Goal: Task Accomplishment & Management: Complete application form

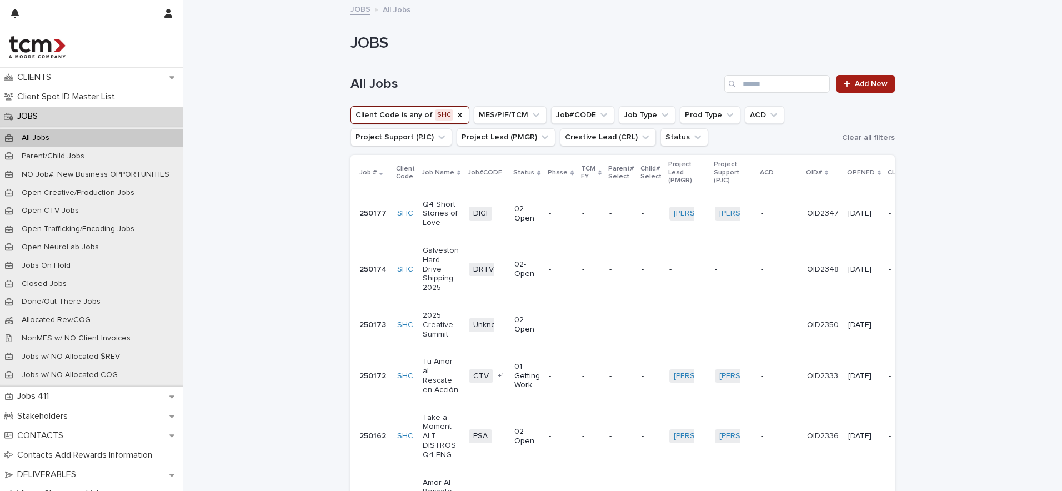
click at [850, 87] on icon at bounding box center [847, 84] width 7 height 8
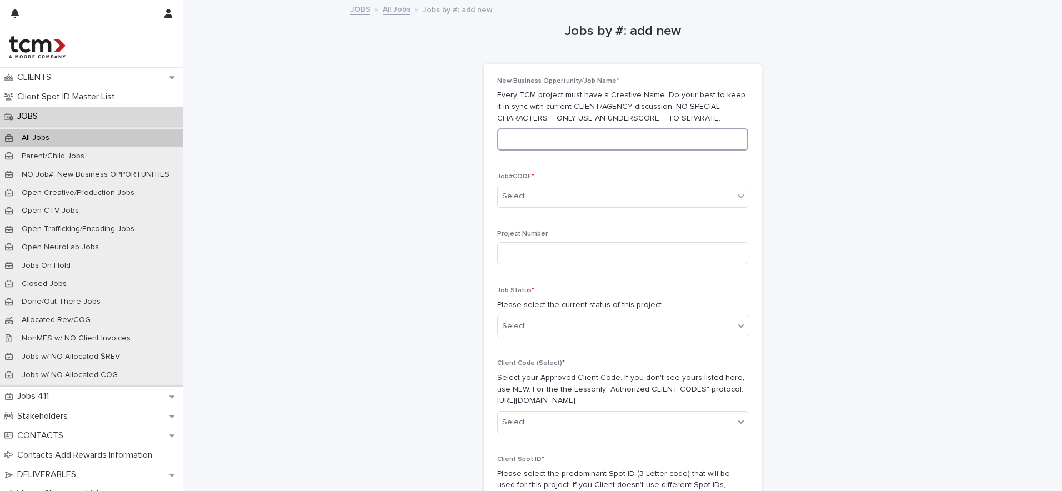
click at [596, 139] on input at bounding box center [622, 139] width 251 height 22
click at [385, 4] on link "All Jobs" at bounding box center [397, 8] width 28 height 13
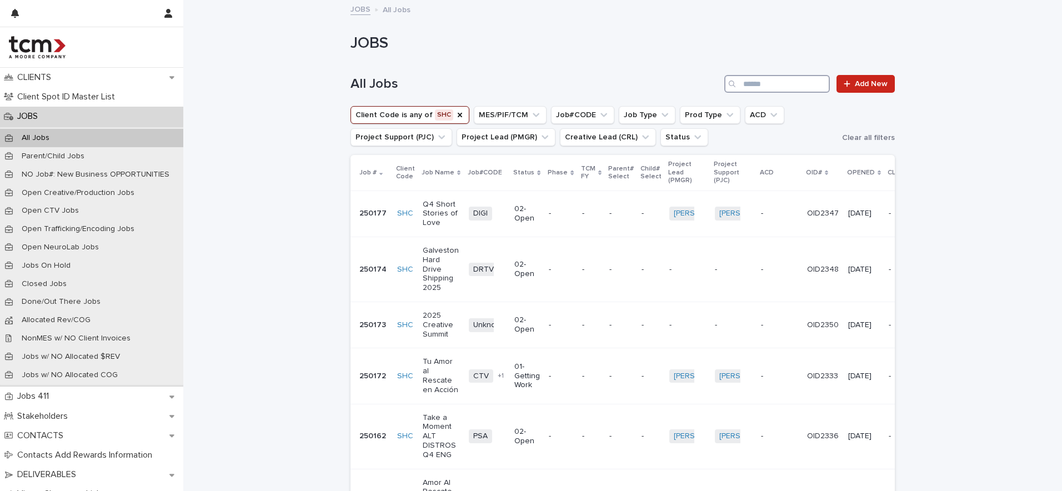
click at [758, 81] on input "Search" at bounding box center [777, 84] width 106 height 18
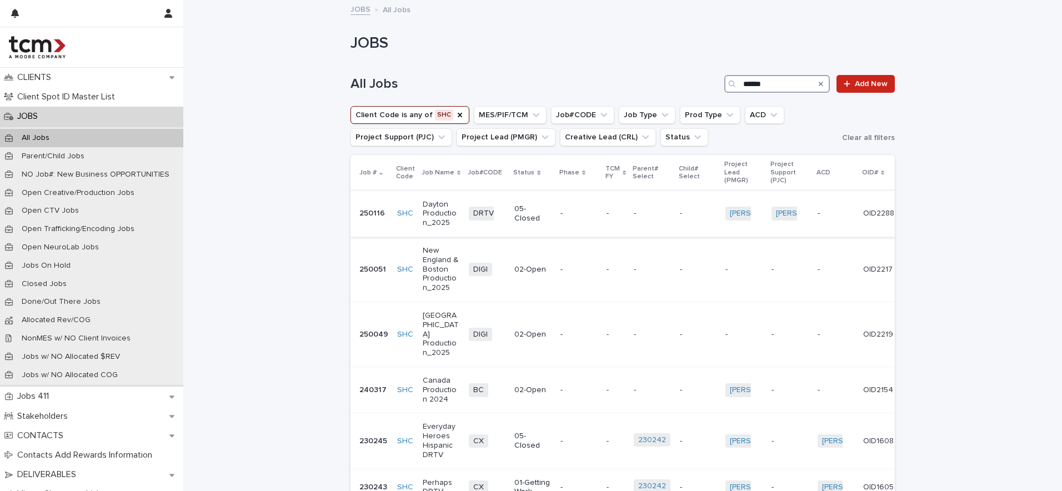
type input "******"
click at [435, 205] on p "Dayton Production_2025" at bounding box center [441, 214] width 37 height 28
click at [865, 94] on div "All Jobs ****** Add New" at bounding box center [622, 79] width 544 height 53
click at [869, 81] on span "Add New" at bounding box center [871, 84] width 33 height 8
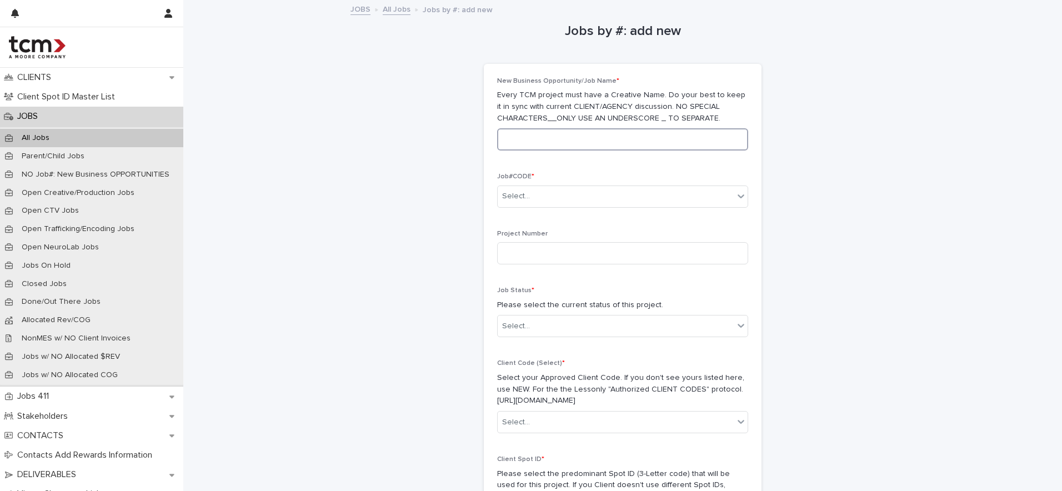
click at [608, 136] on input at bounding box center [622, 139] width 251 height 22
type input "**********"
click at [635, 194] on div "Select..." at bounding box center [616, 196] width 236 height 18
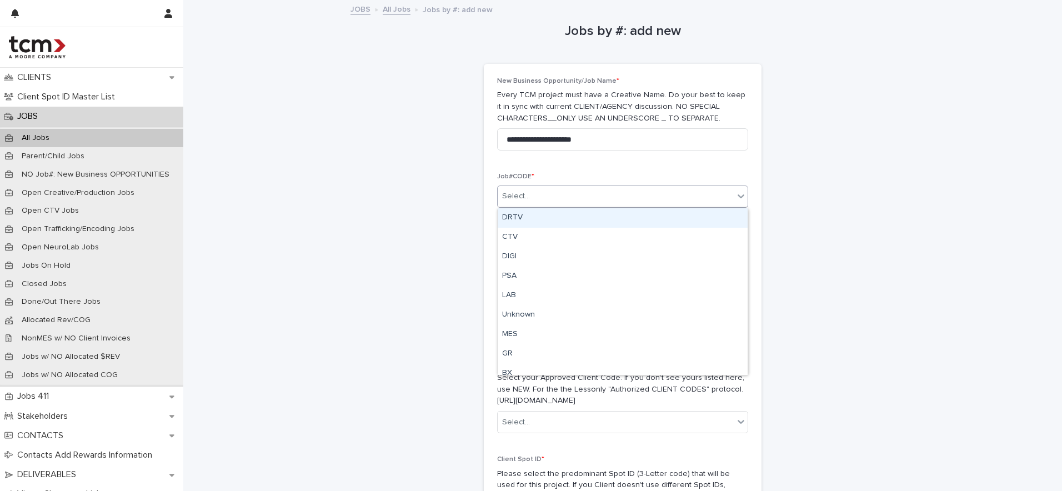
click at [556, 224] on div "DRTV" at bounding box center [623, 217] width 250 height 19
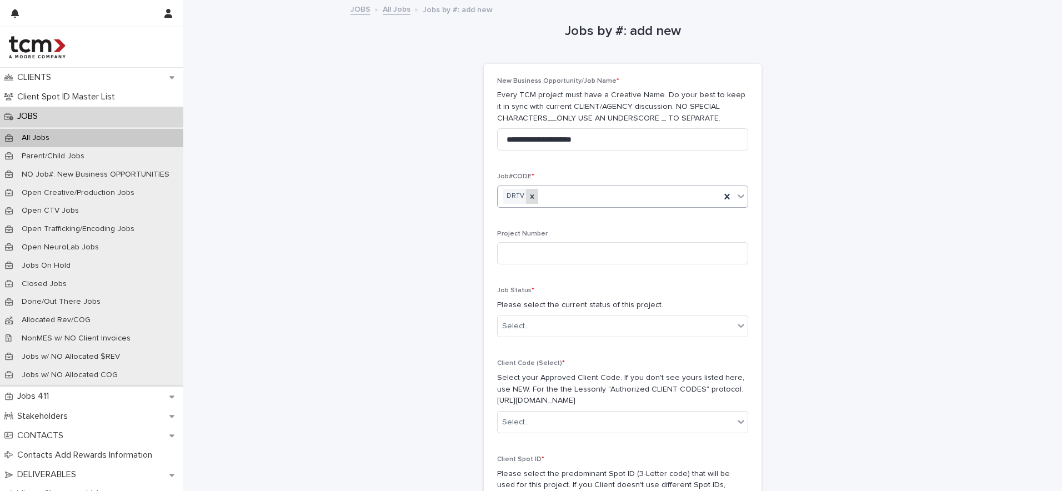
click at [532, 196] on icon at bounding box center [532, 197] width 8 height 8
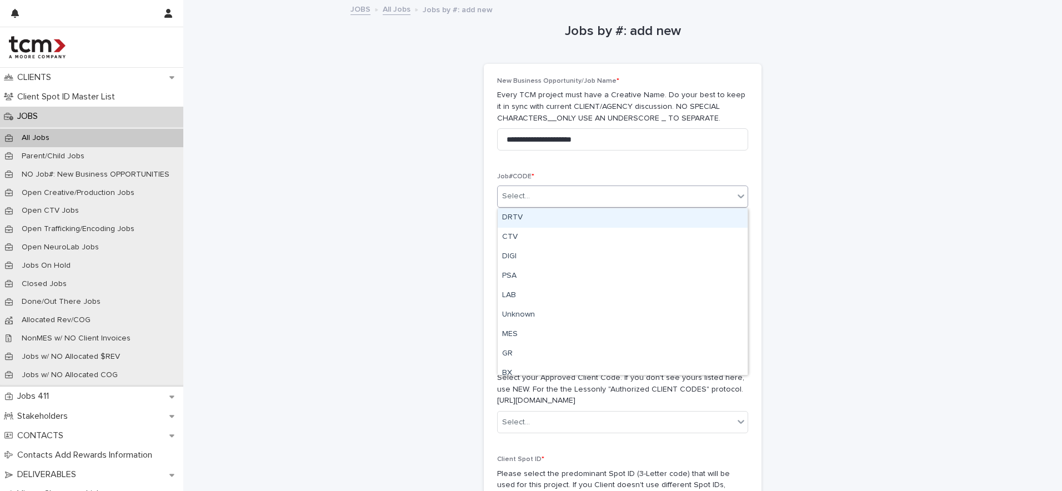
click at [737, 192] on icon at bounding box center [740, 195] width 11 height 11
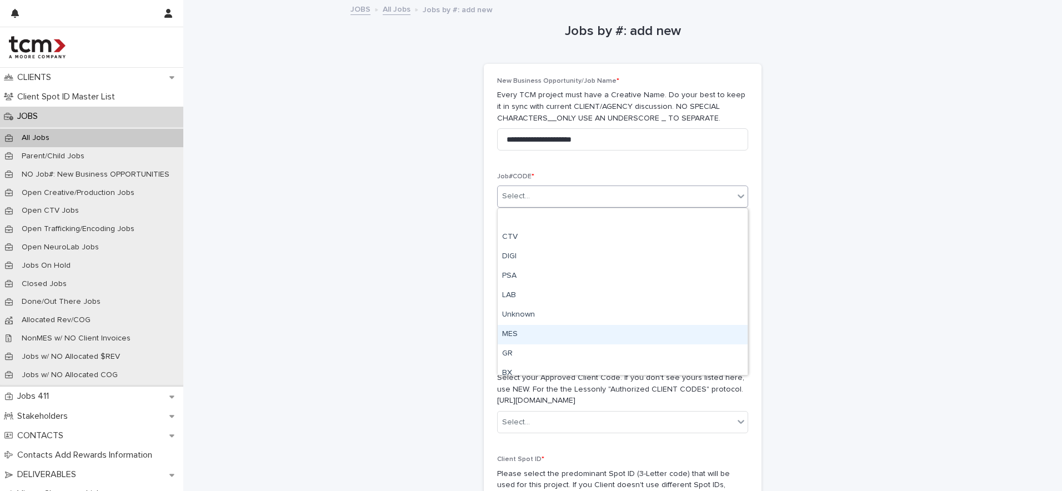
scroll to position [47, 0]
click at [599, 325] on div "BX" at bounding box center [623, 326] width 250 height 19
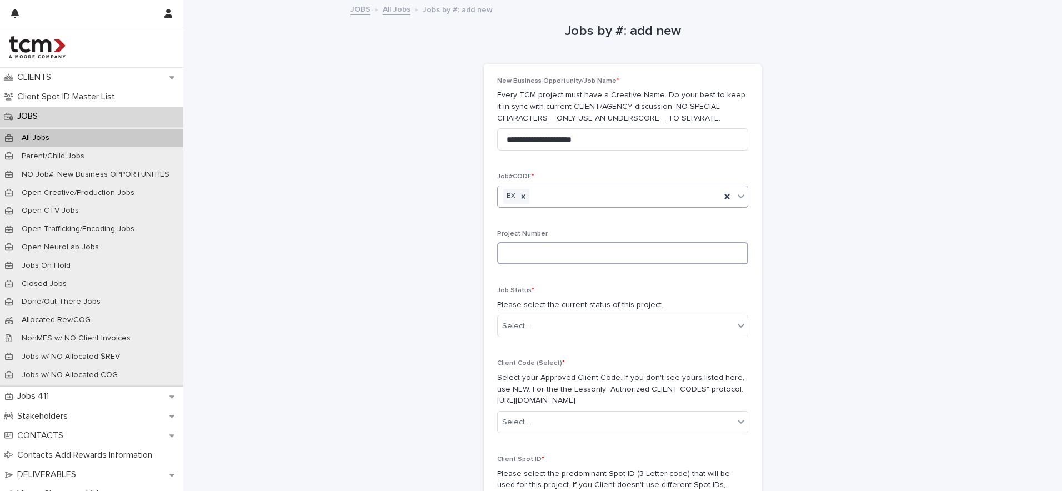
click at [555, 258] on input at bounding box center [622, 253] width 251 height 22
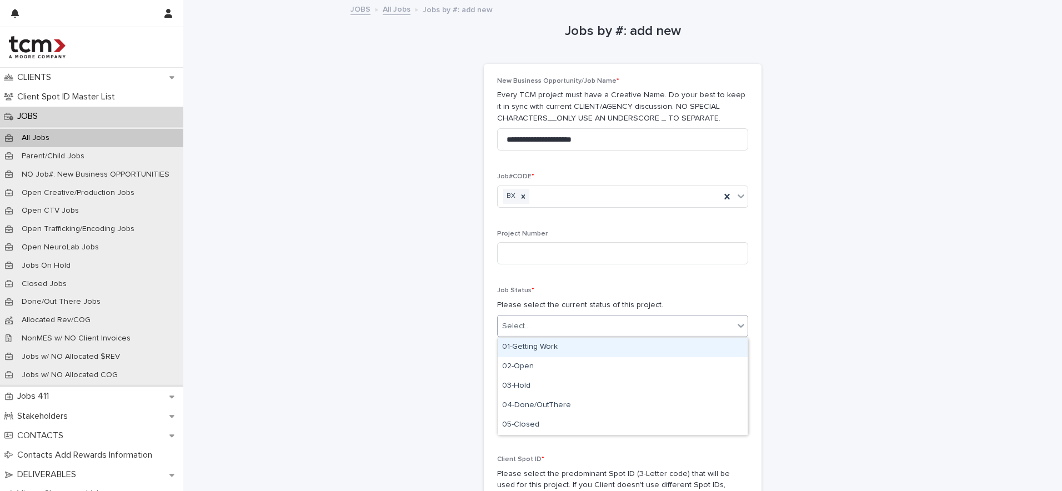
click at [548, 326] on div "Select..." at bounding box center [616, 326] width 236 height 18
click at [543, 355] on div "01-Getting Work" at bounding box center [623, 347] width 250 height 19
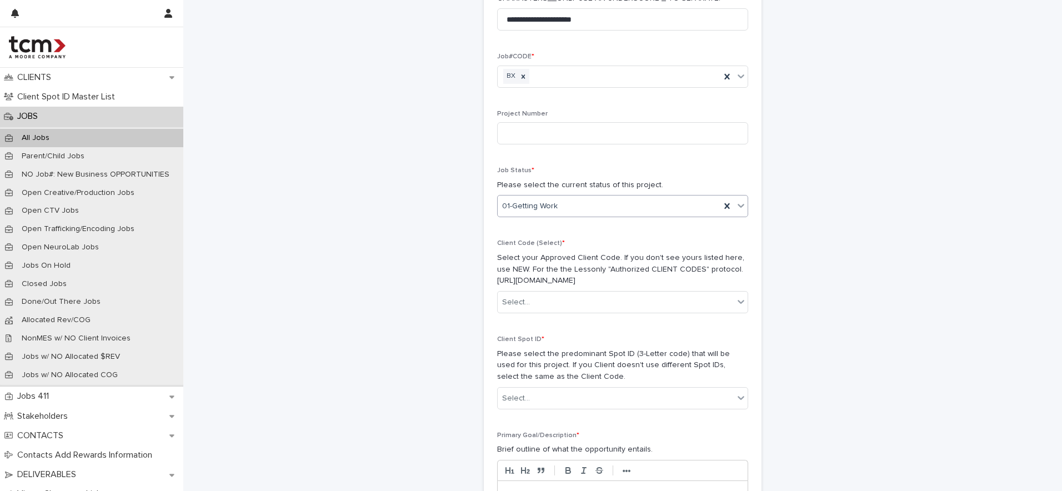
scroll to position [128, 0]
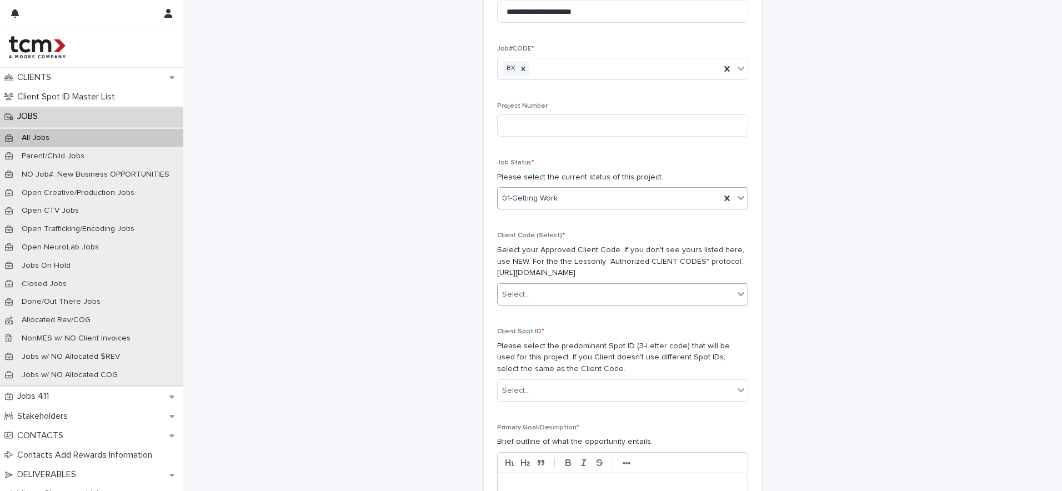
click at [551, 299] on div "Select..." at bounding box center [616, 294] width 236 height 18
type input "***"
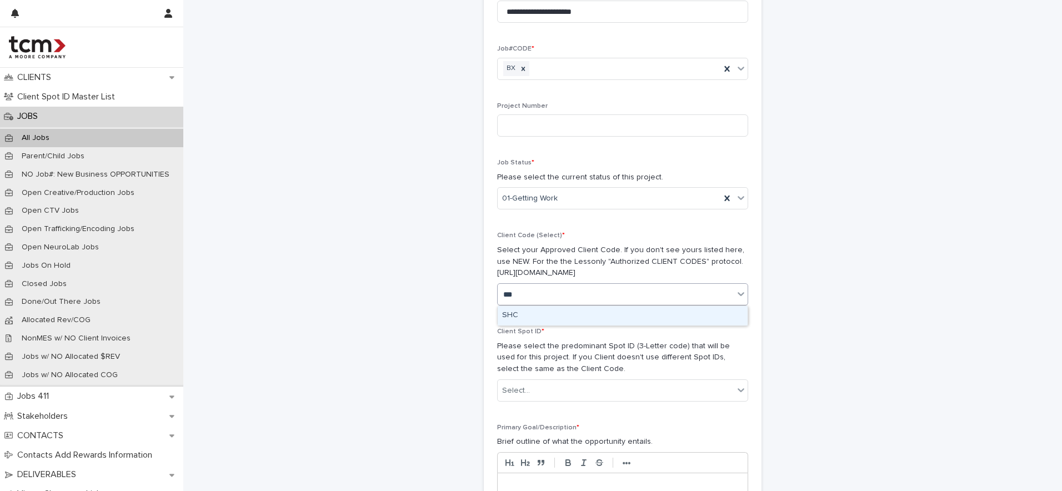
click at [555, 309] on div "SHC" at bounding box center [623, 315] width 250 height 19
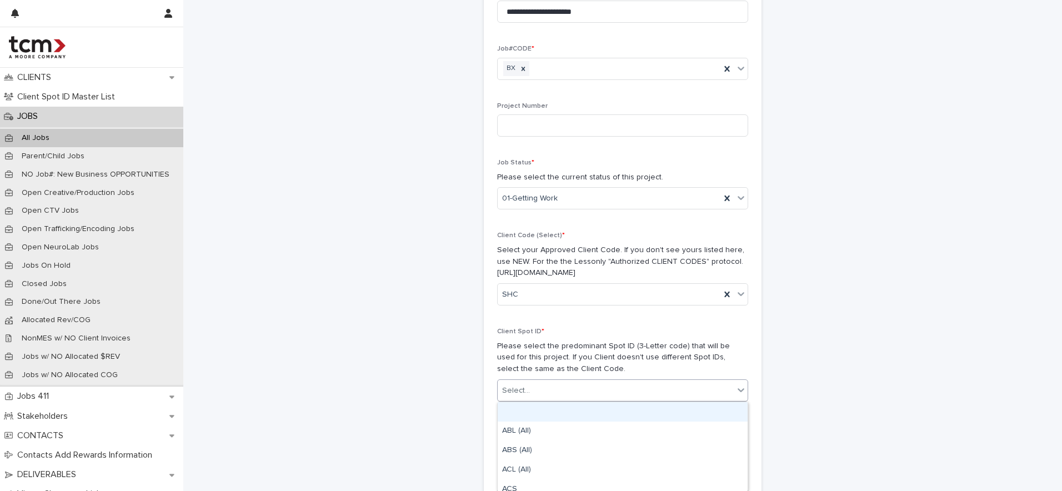
click at [551, 389] on div "Select..." at bounding box center [616, 391] width 236 height 18
type input "***"
click at [548, 408] on div "SHC (00-120 ENG Spots)" at bounding box center [623, 411] width 250 height 19
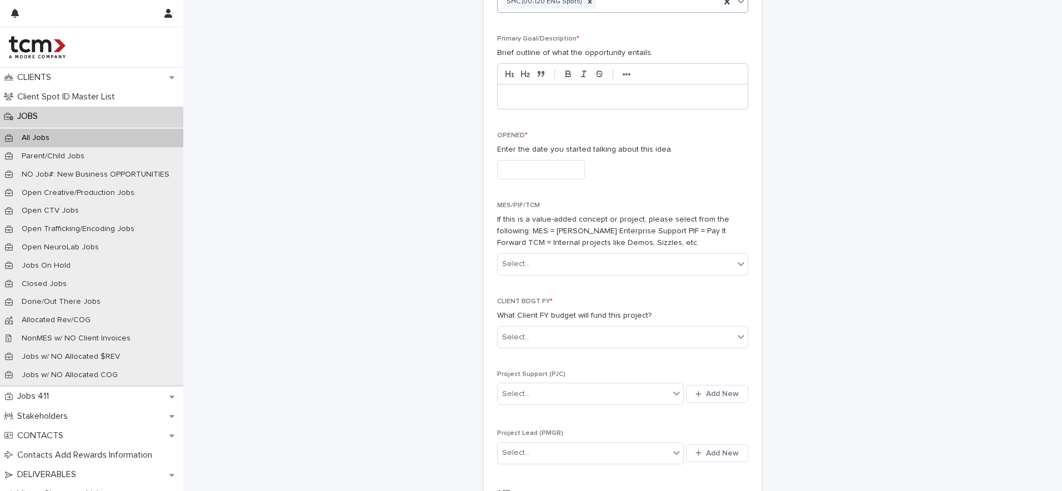
scroll to position [541, 0]
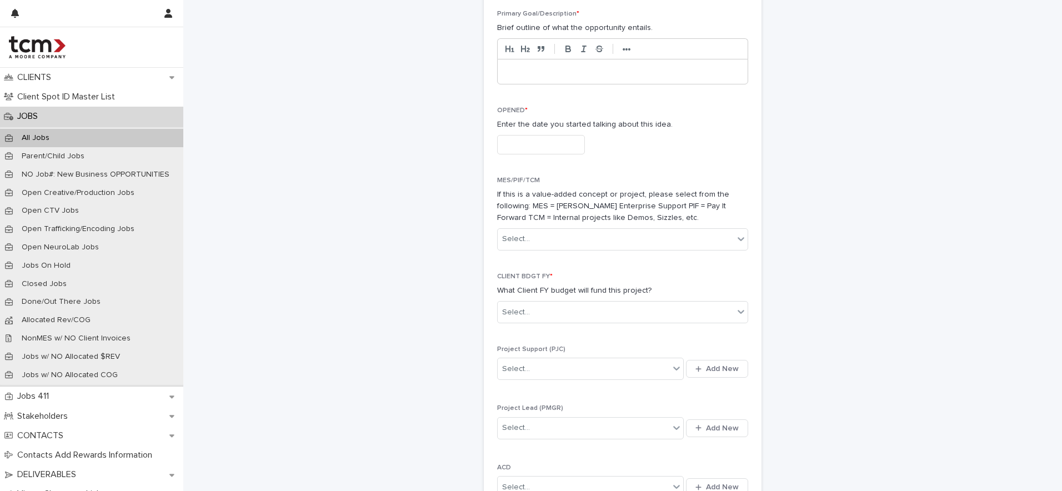
click at [641, 64] on div at bounding box center [623, 71] width 250 height 24
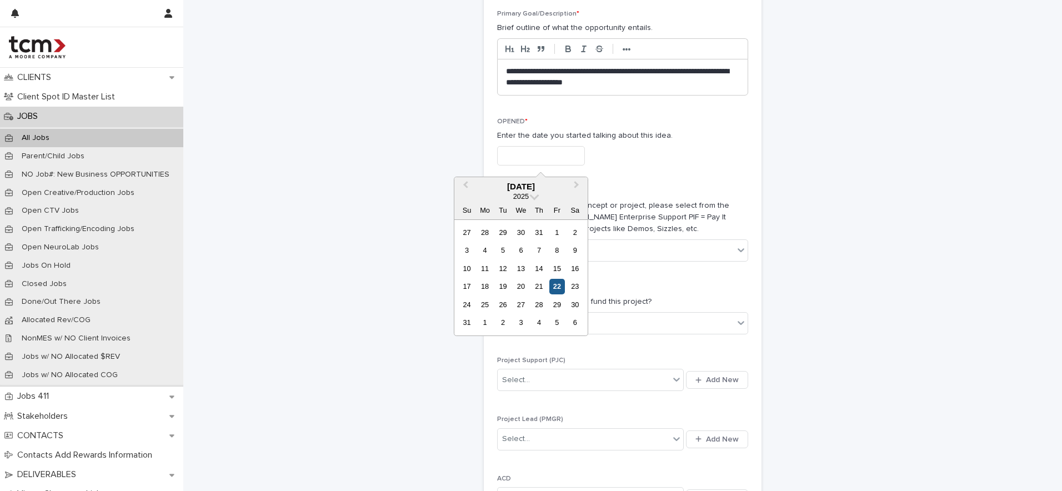
click at [556, 283] on div "22" at bounding box center [556, 286] width 15 height 15
type input "**********"
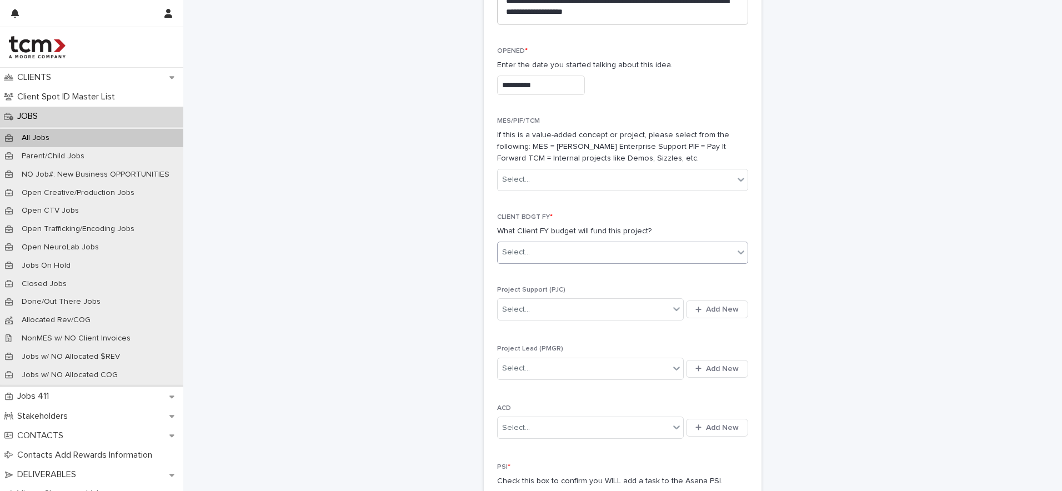
scroll to position [610, 0]
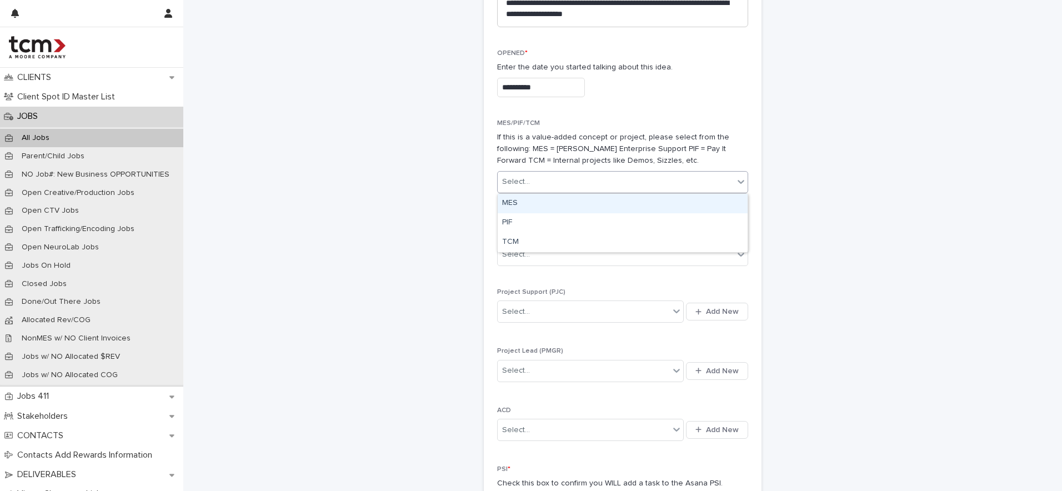
click at [560, 184] on div "Select..." at bounding box center [616, 182] width 236 height 18
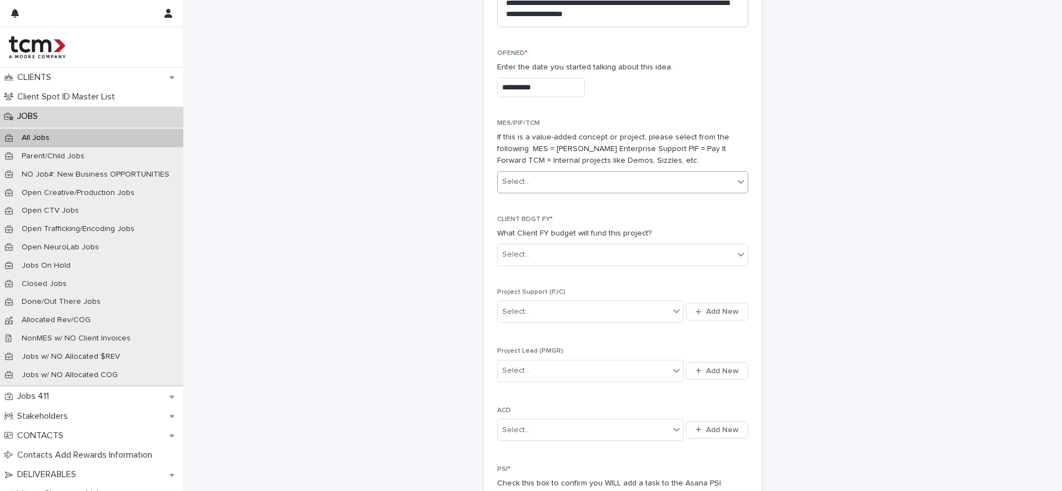
click at [560, 184] on div "Select..." at bounding box center [616, 182] width 236 height 18
click at [545, 242] on div "CLIENT BDGT FY * What Client FY budget will fund this project? Select..." at bounding box center [622, 244] width 251 height 59
click at [545, 258] on div "Select..." at bounding box center [616, 254] width 236 height 18
click at [531, 353] on div "2025" at bounding box center [623, 353] width 250 height 19
click at [546, 310] on div "Select..." at bounding box center [584, 312] width 172 height 18
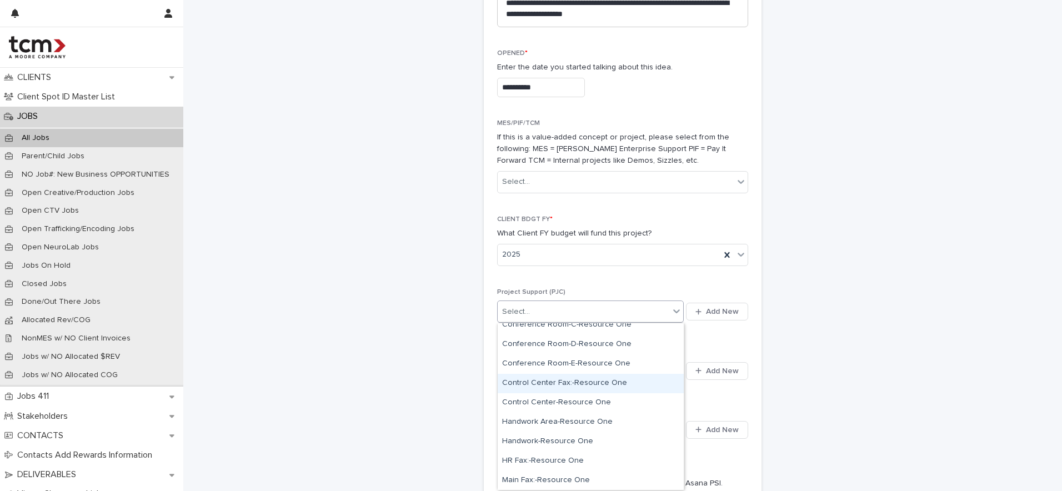
scroll to position [299, 0]
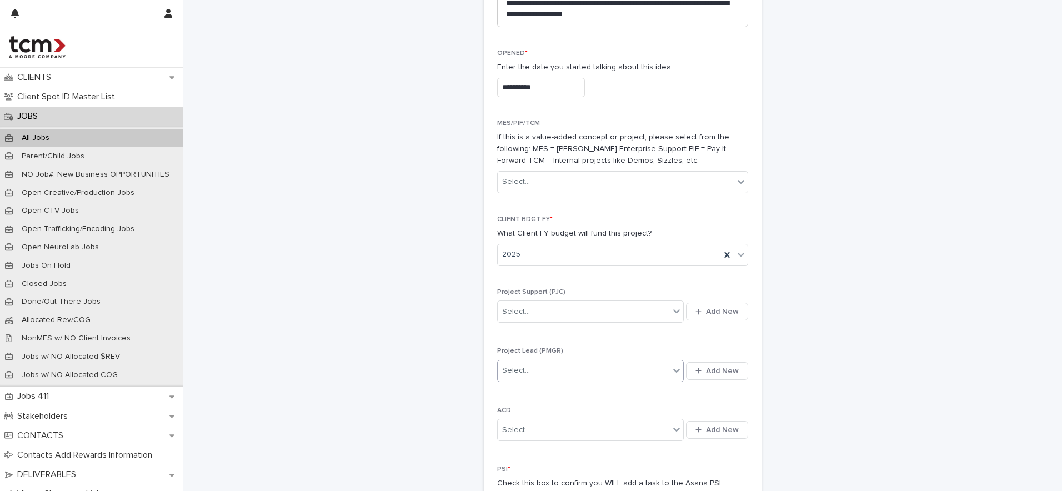
click at [531, 375] on div at bounding box center [531, 371] width 1 height 12
type input "****"
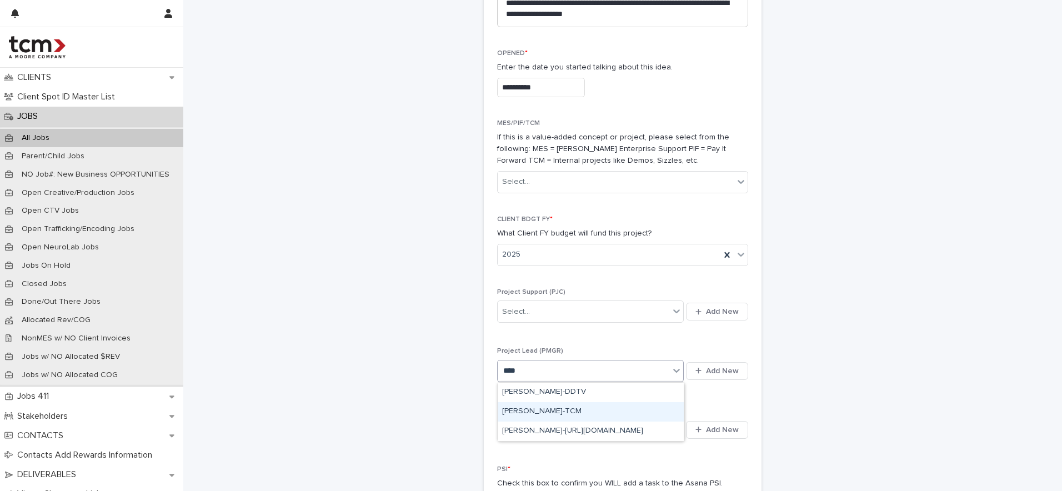
click at [563, 409] on div "[PERSON_NAME]-TCM" at bounding box center [591, 411] width 186 height 19
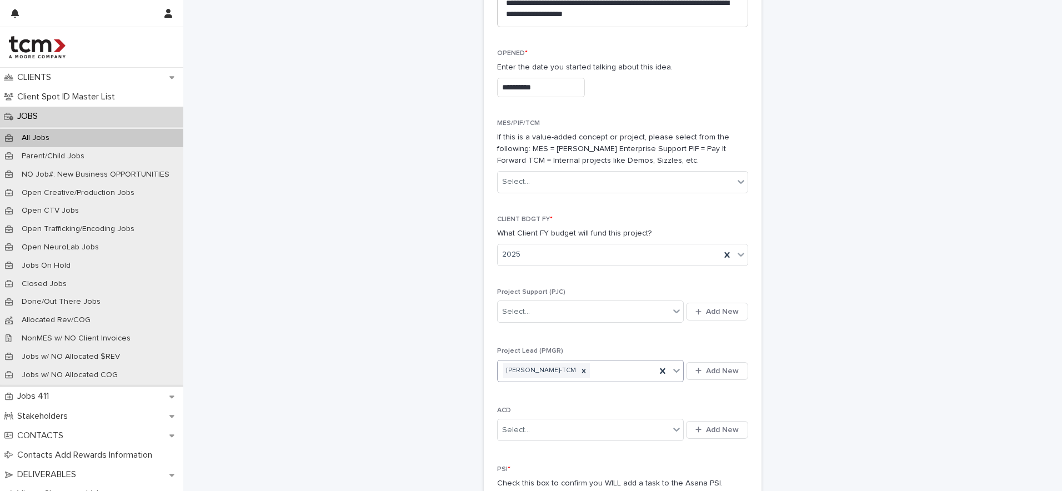
scroll to position [758, 0]
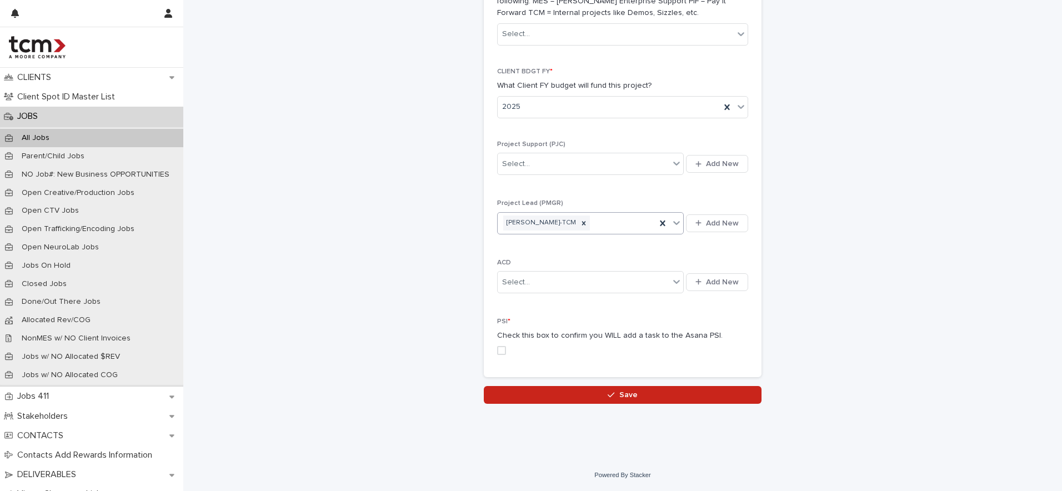
click at [499, 353] on span at bounding box center [501, 350] width 9 height 9
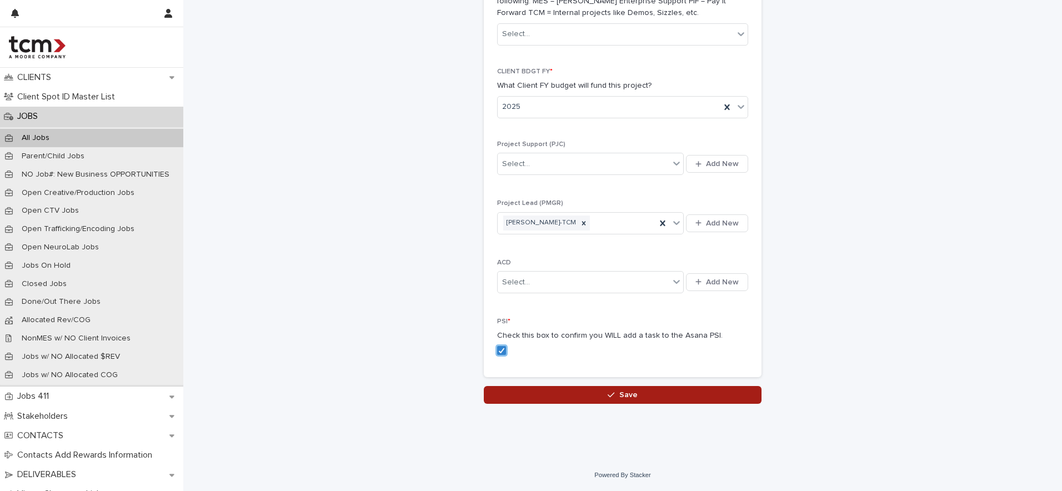
click at [576, 400] on button "Save" at bounding box center [623, 395] width 278 height 18
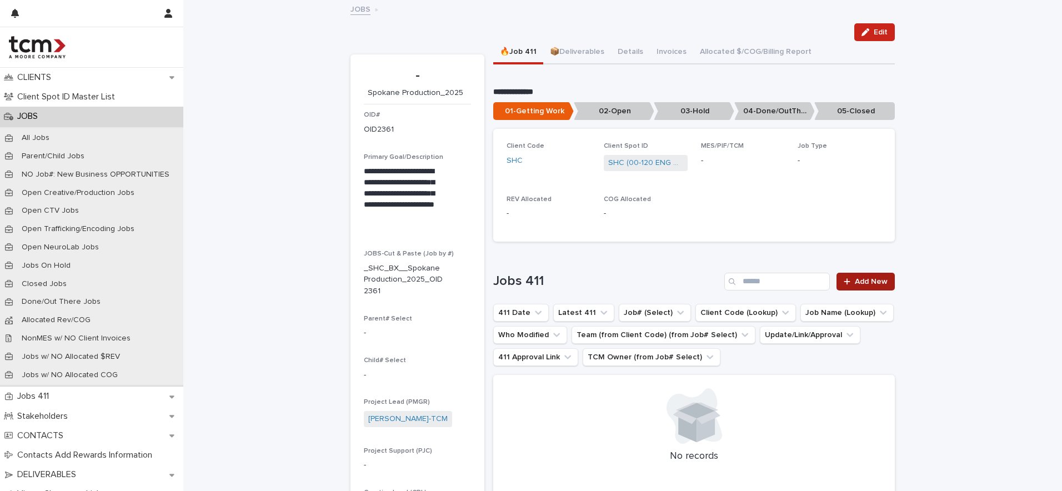
click at [865, 277] on link "Add New" at bounding box center [865, 282] width 58 height 18
click at [575, 47] on button "📦Deliverables" at bounding box center [577, 52] width 68 height 23
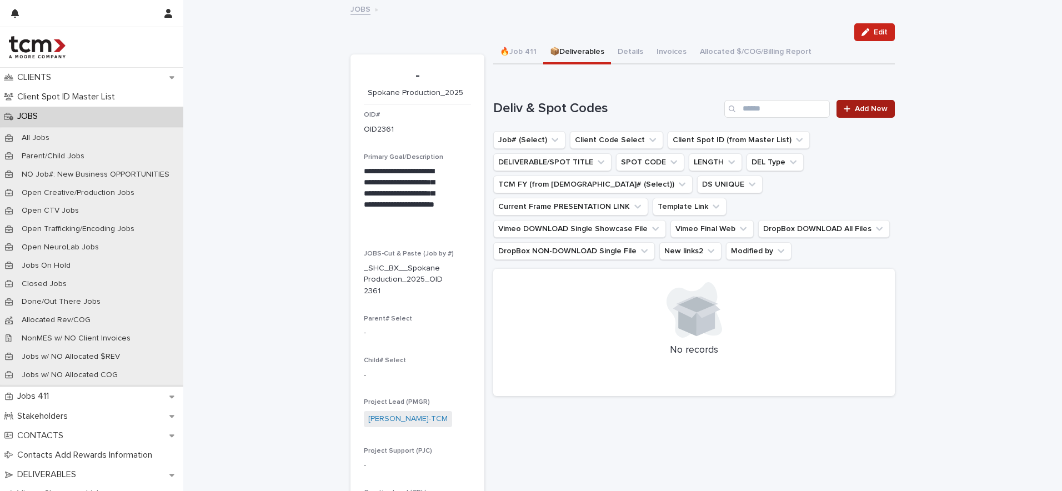
click at [876, 114] on link "Add New" at bounding box center [865, 109] width 58 height 18
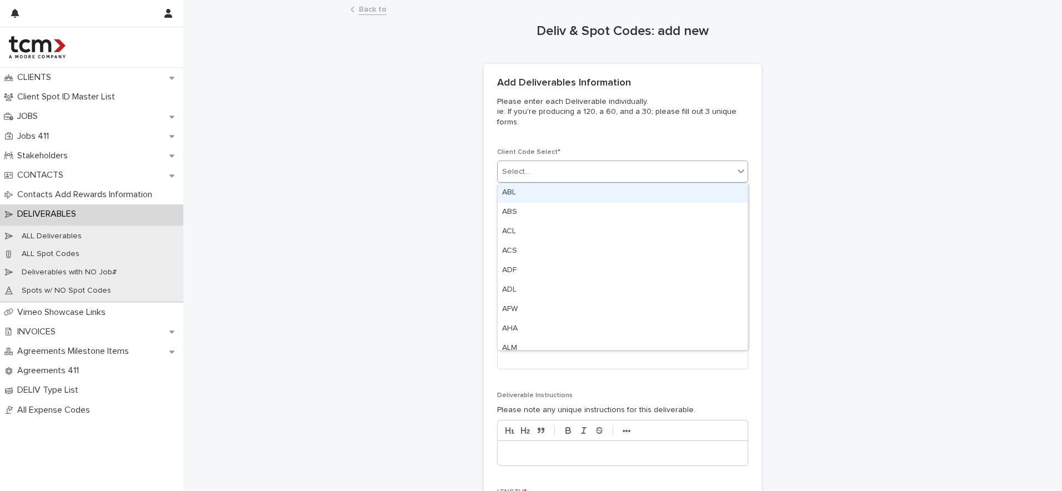
click at [530, 175] on div "Select..." at bounding box center [616, 172] width 236 height 18
type input "***"
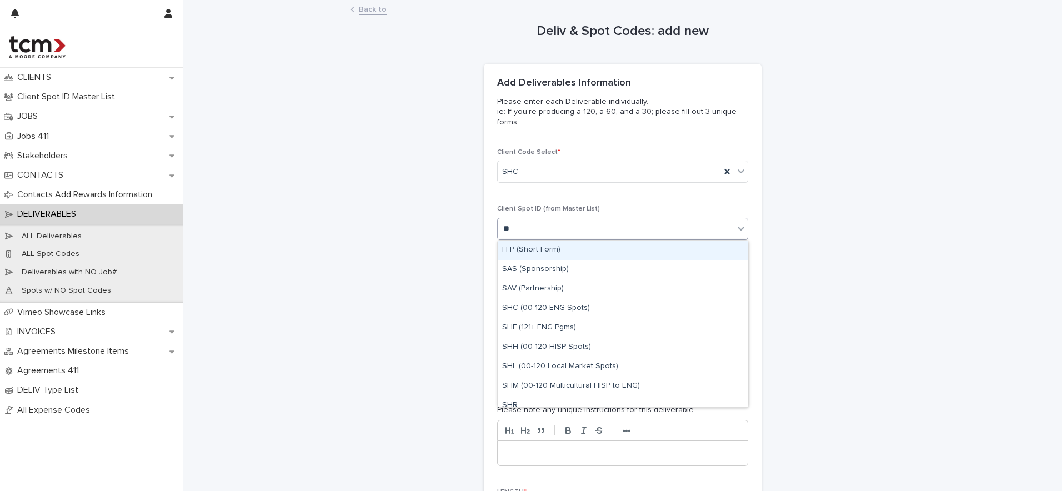
type input "***"
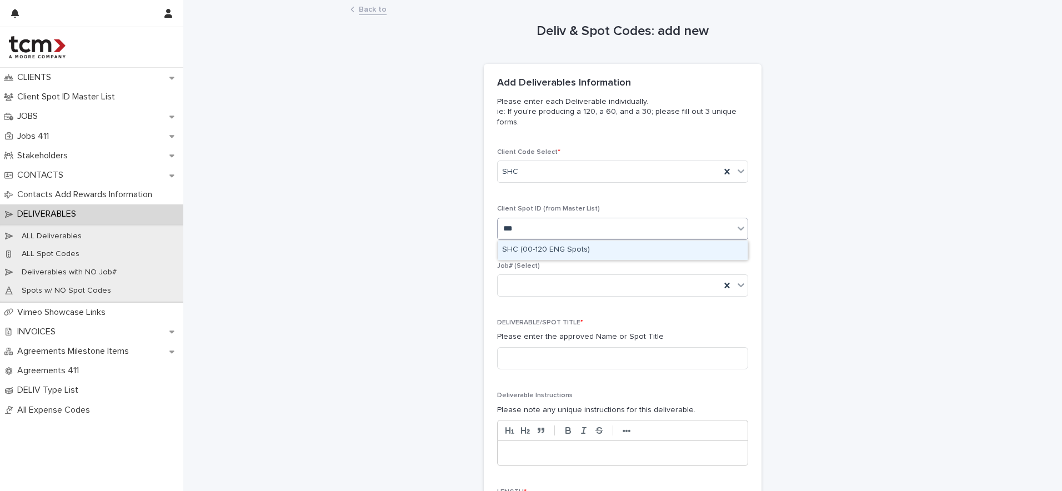
click at [590, 250] on div "SHC (00-120 ENG Spots)" at bounding box center [623, 249] width 250 height 19
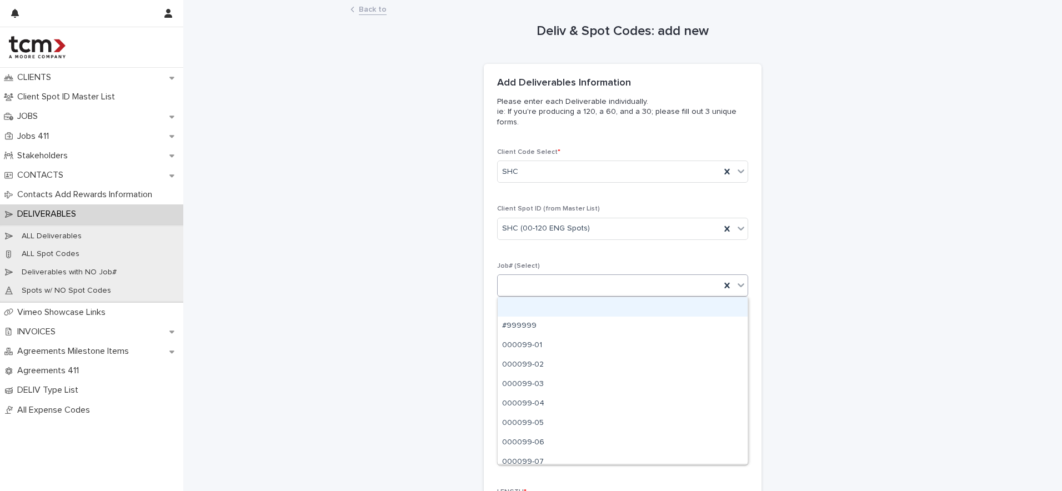
click at [575, 278] on div at bounding box center [609, 286] width 223 height 18
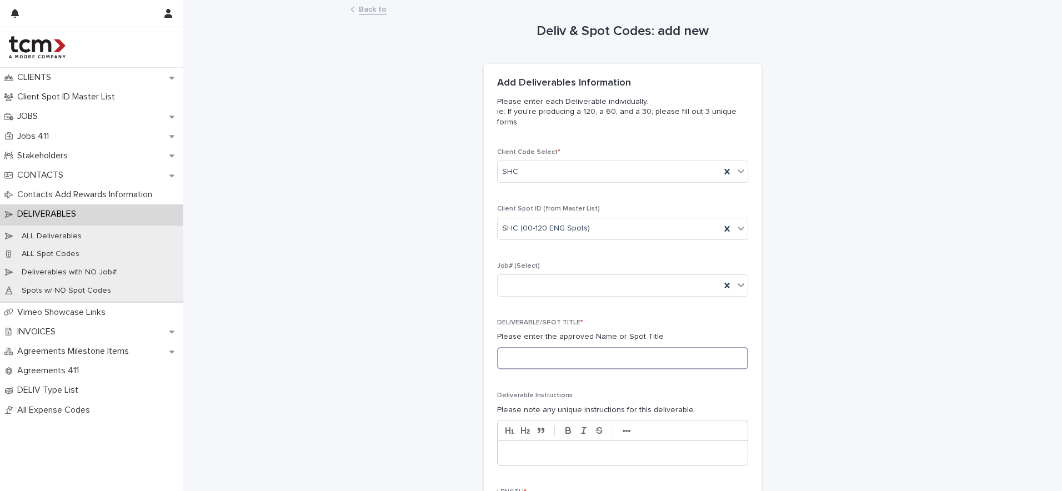
click at [545, 354] on input at bounding box center [622, 358] width 251 height 22
type input "**********"
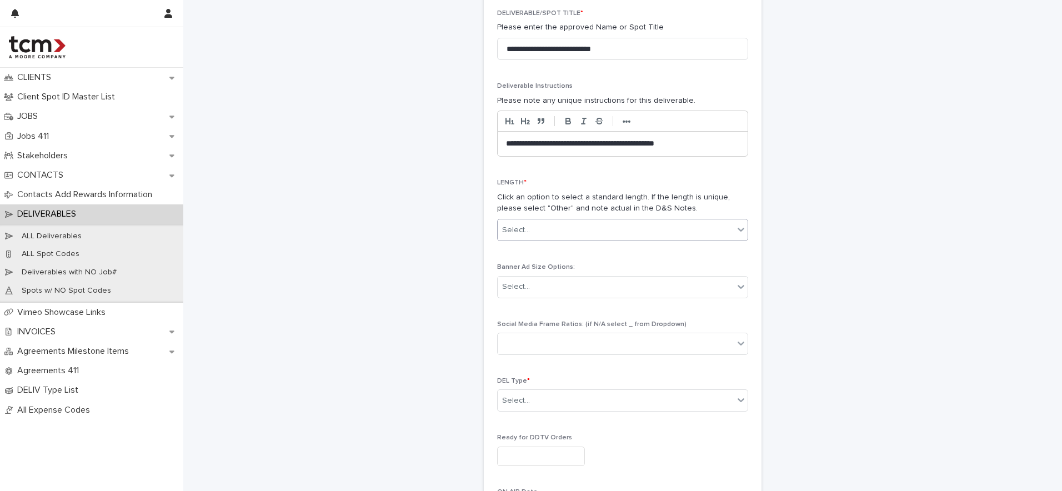
scroll to position [314, 0]
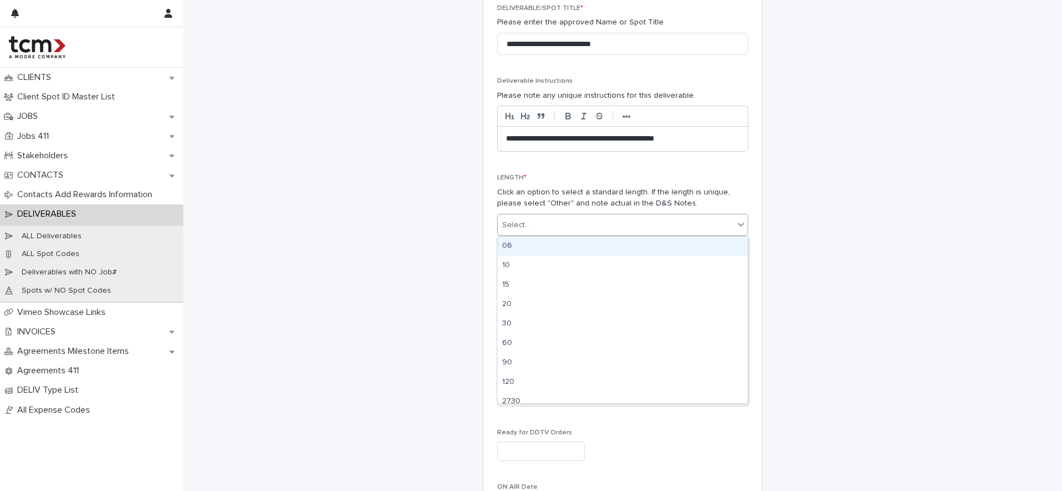
click at [641, 224] on div "Select..." at bounding box center [616, 225] width 236 height 18
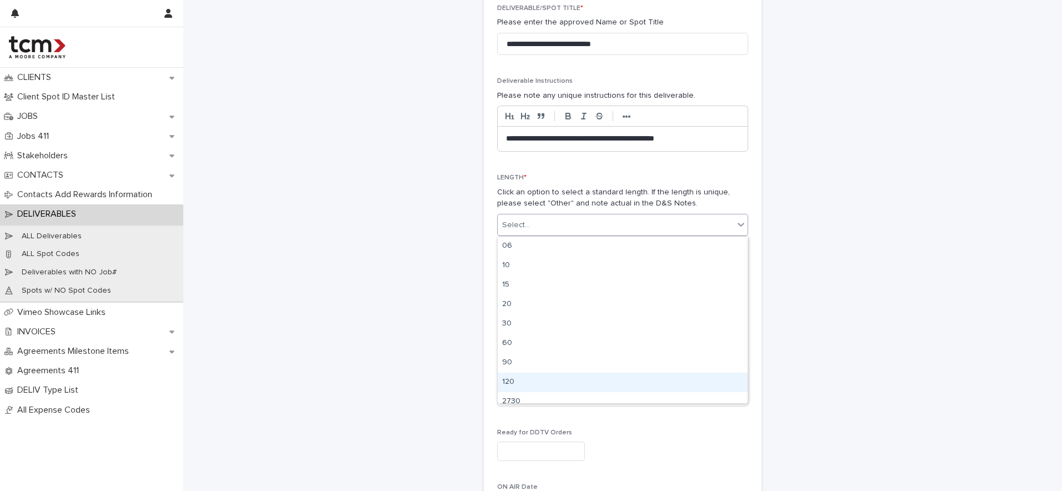
click at [561, 377] on div "120" at bounding box center [623, 382] width 250 height 19
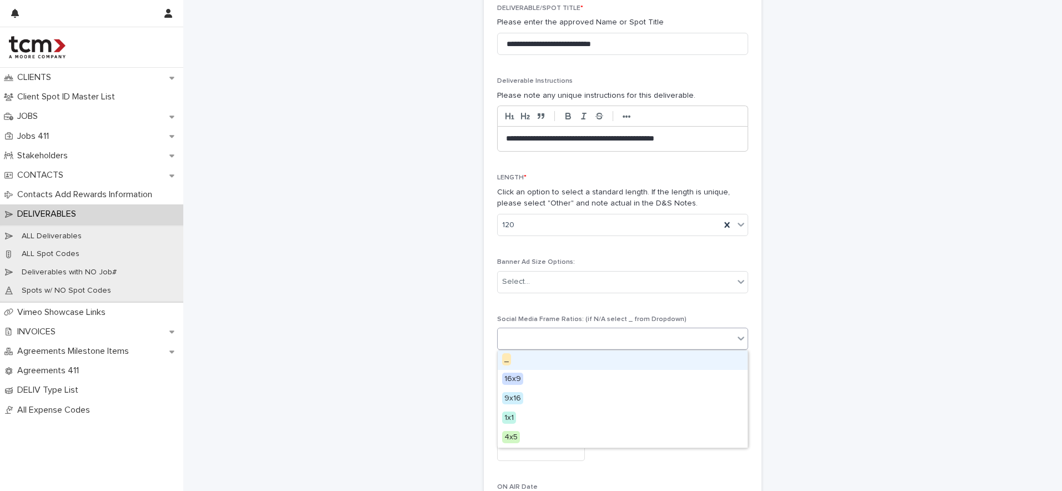
click at [565, 349] on body "**********" at bounding box center [531, 245] width 1062 height 491
click at [565, 348] on div at bounding box center [622, 339] width 251 height 22
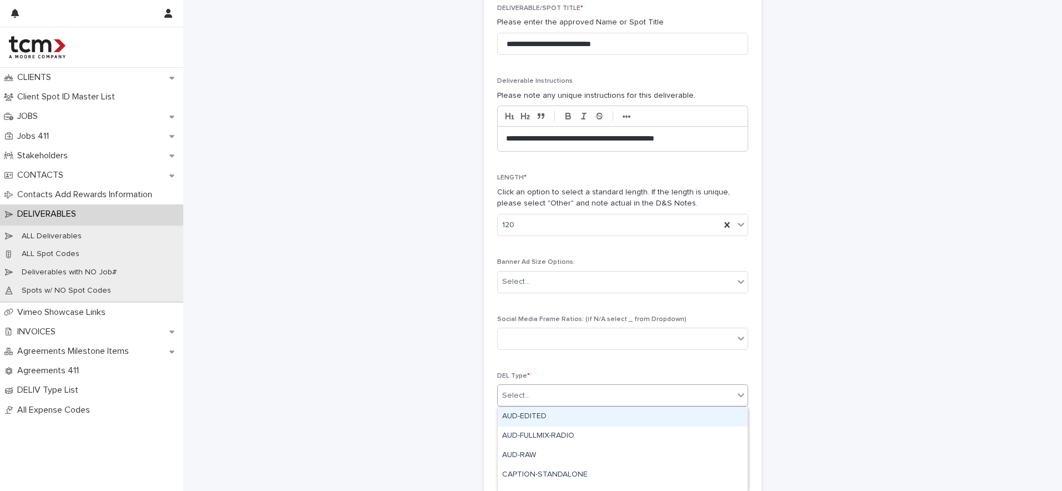
click at [547, 395] on div "Select..." at bounding box center [616, 396] width 236 height 18
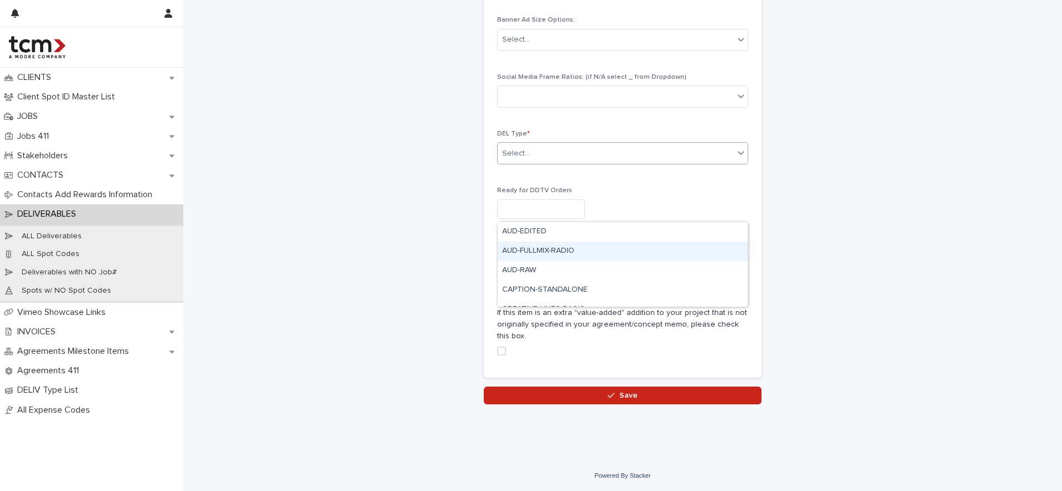
scroll to position [556, 0]
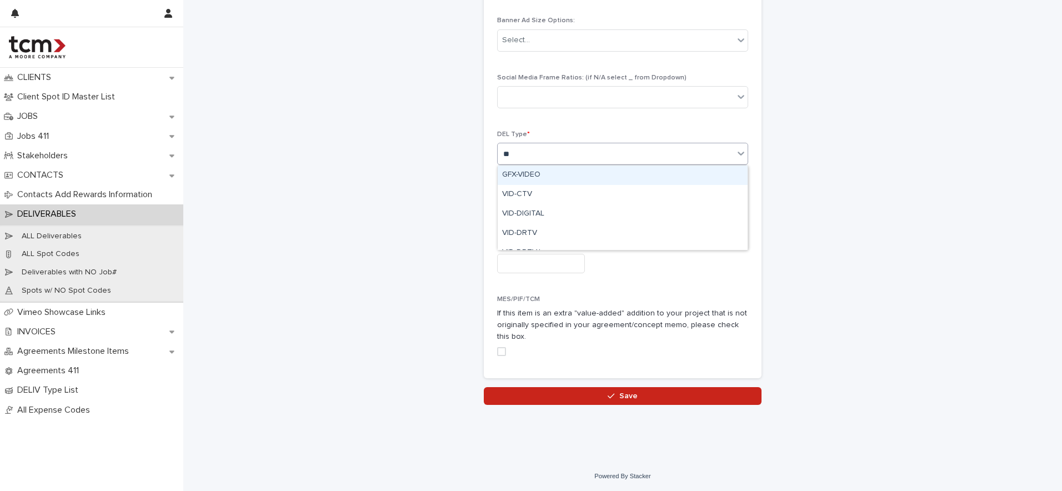
type input "***"
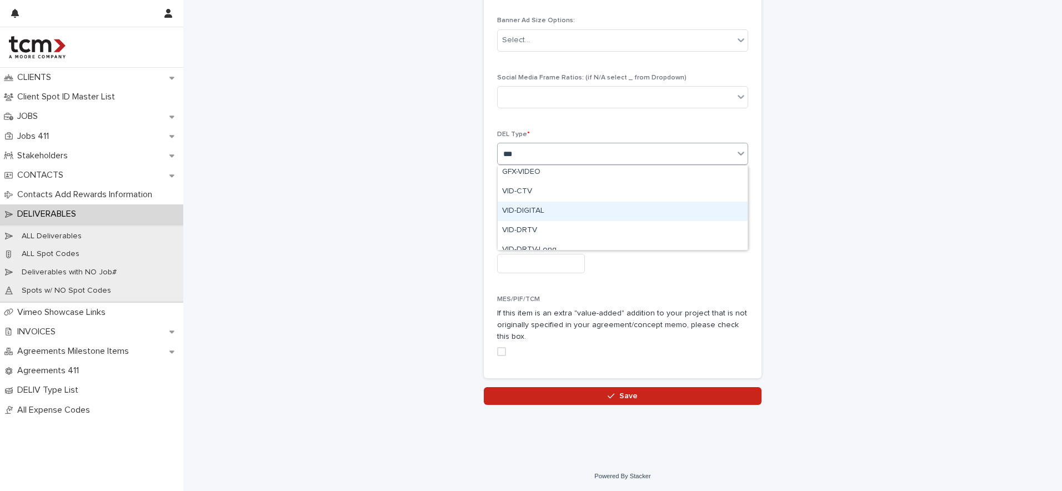
click at [572, 210] on div "VID-DIGITAL" at bounding box center [623, 211] width 250 height 19
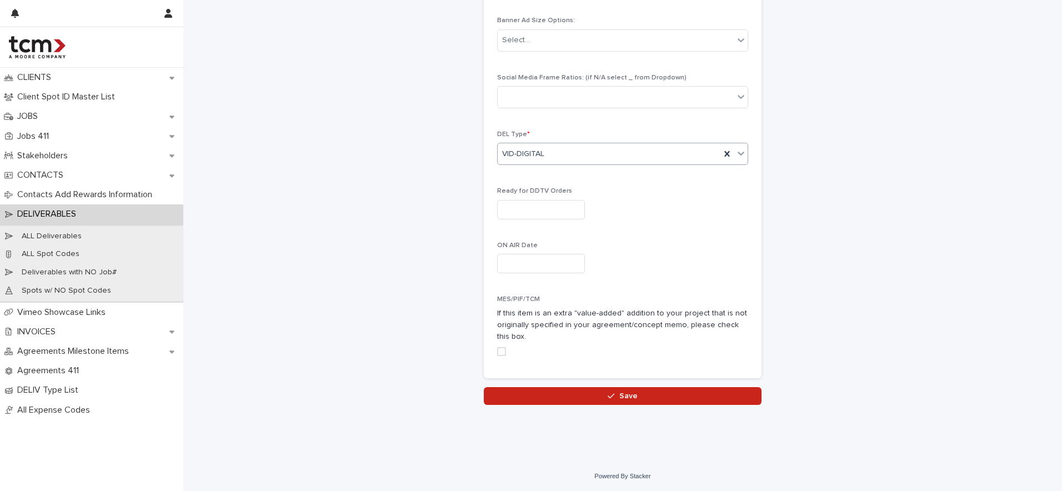
click at [569, 216] on input "text" at bounding box center [541, 209] width 88 height 19
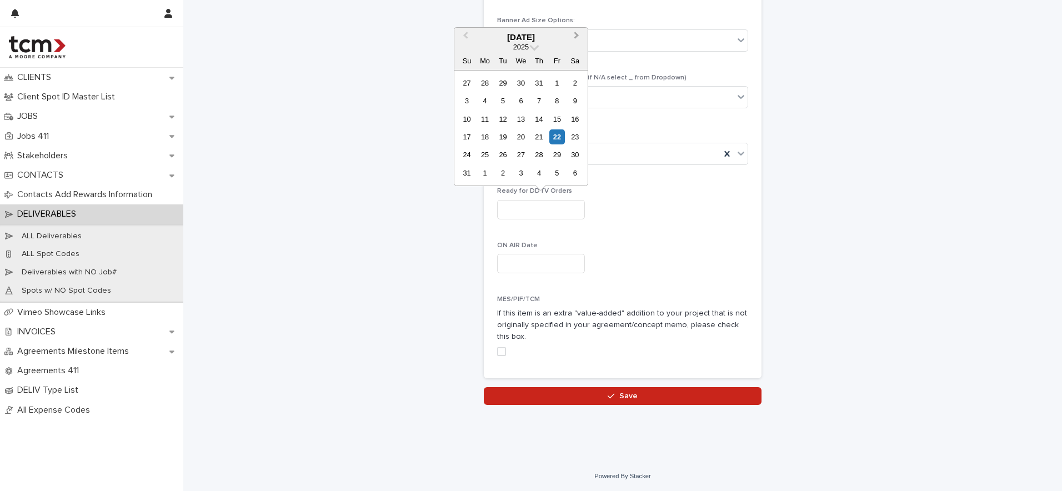
click at [576, 36] on span "Next Month" at bounding box center [576, 36] width 0 height 15
click at [465, 36] on span "Previous Month" at bounding box center [465, 36] width 0 height 15
click at [465, 32] on span "Previous Month" at bounding box center [465, 36] width 0 height 15
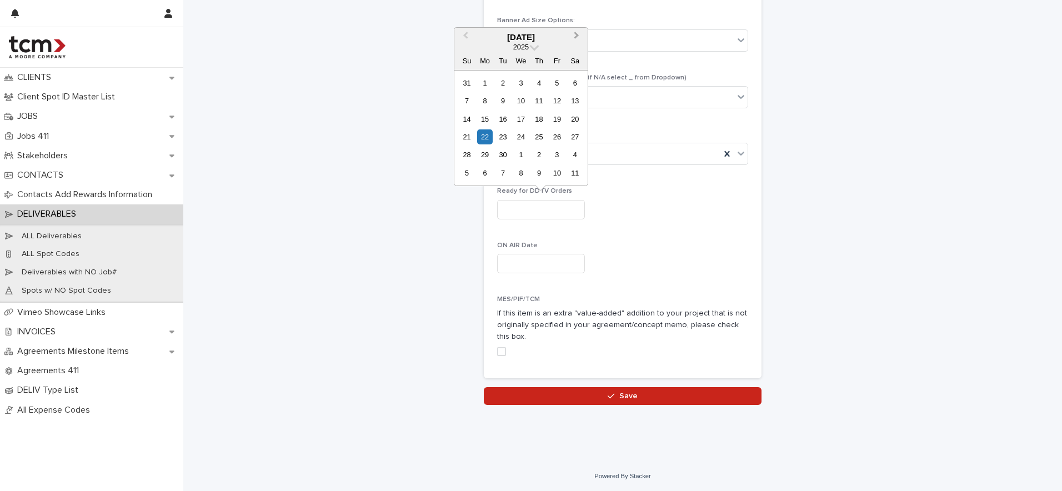
click at [576, 37] on span "Next Month" at bounding box center [576, 36] width 0 height 15
click at [560, 134] on div "24" at bounding box center [556, 136] width 15 height 15
type input "**********"
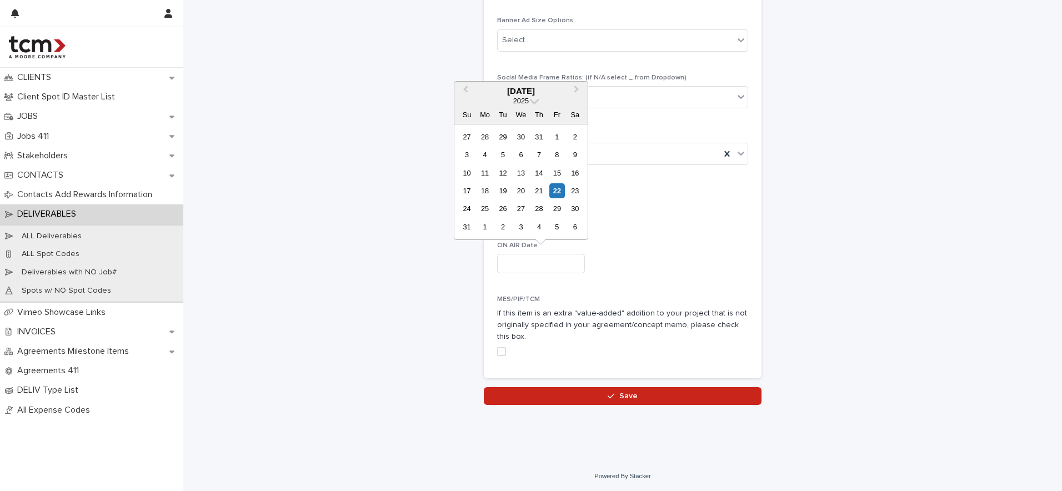
click at [549, 258] on input "text" at bounding box center [541, 263] width 88 height 19
click at [633, 258] on div at bounding box center [622, 263] width 251 height 19
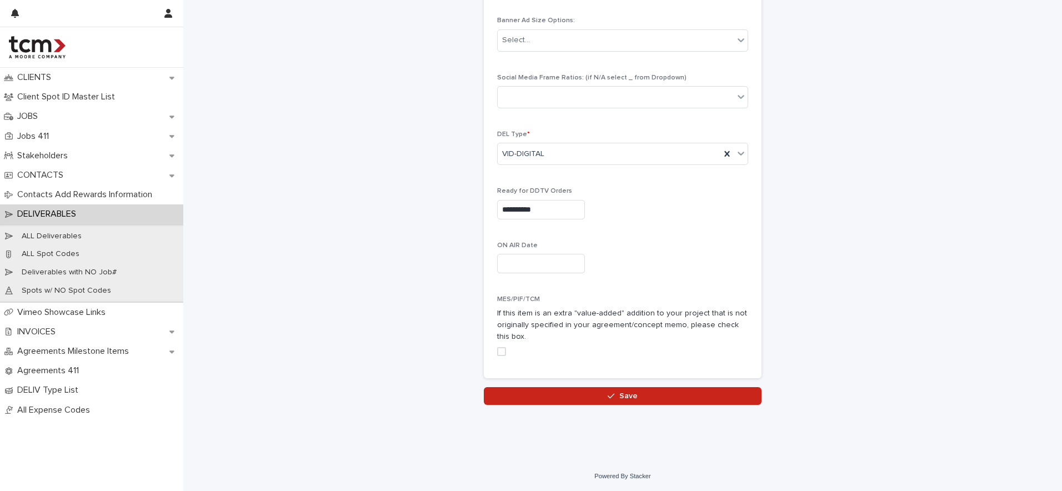
click at [508, 347] on label at bounding box center [622, 351] width 251 height 9
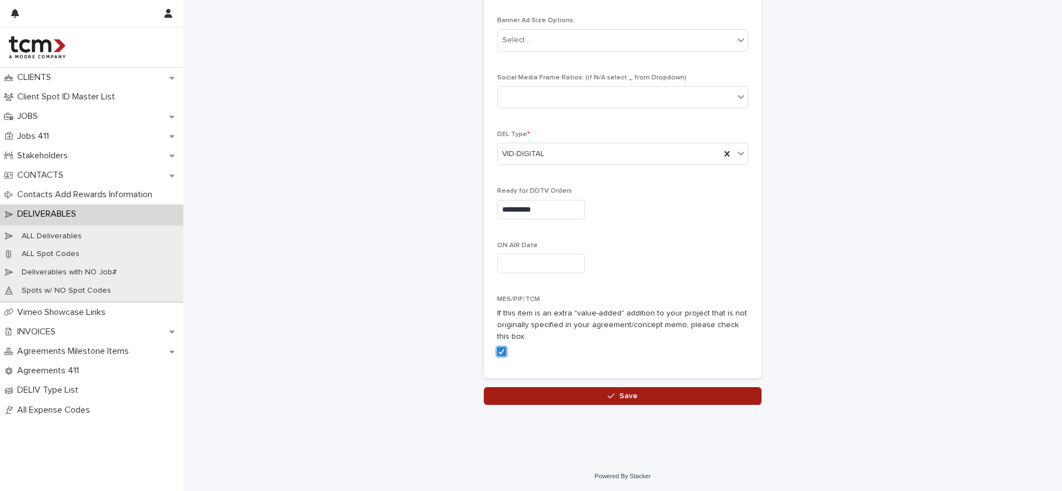
click at [549, 390] on button "Save" at bounding box center [623, 396] width 278 height 18
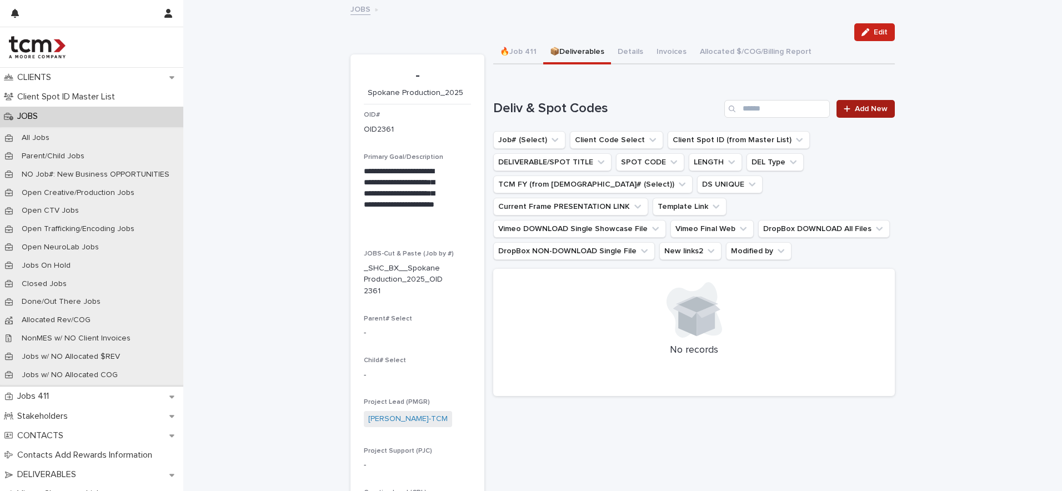
click at [866, 102] on link "Add New" at bounding box center [865, 109] width 58 height 18
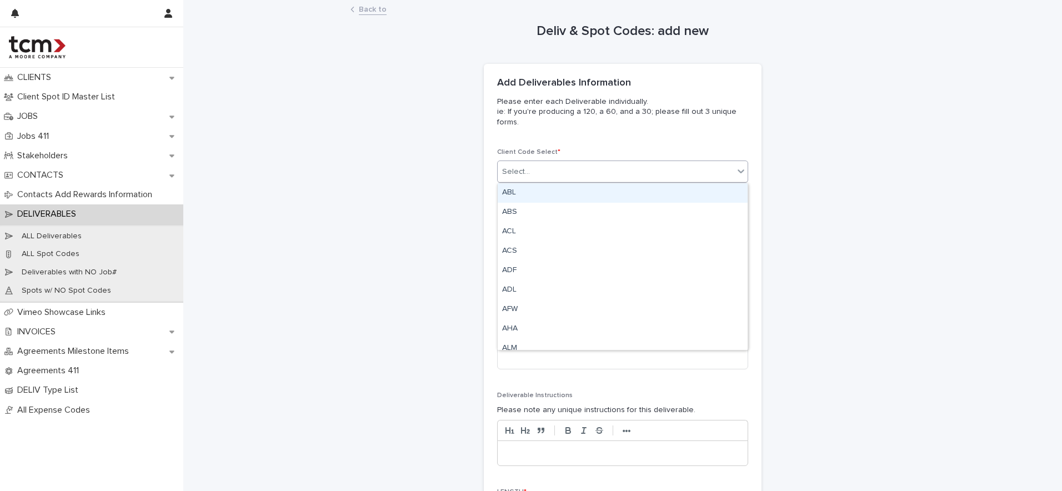
click at [668, 166] on div "Select..." at bounding box center [616, 172] width 236 height 18
type input "***"
click at [643, 192] on div "SHC" at bounding box center [623, 192] width 250 height 19
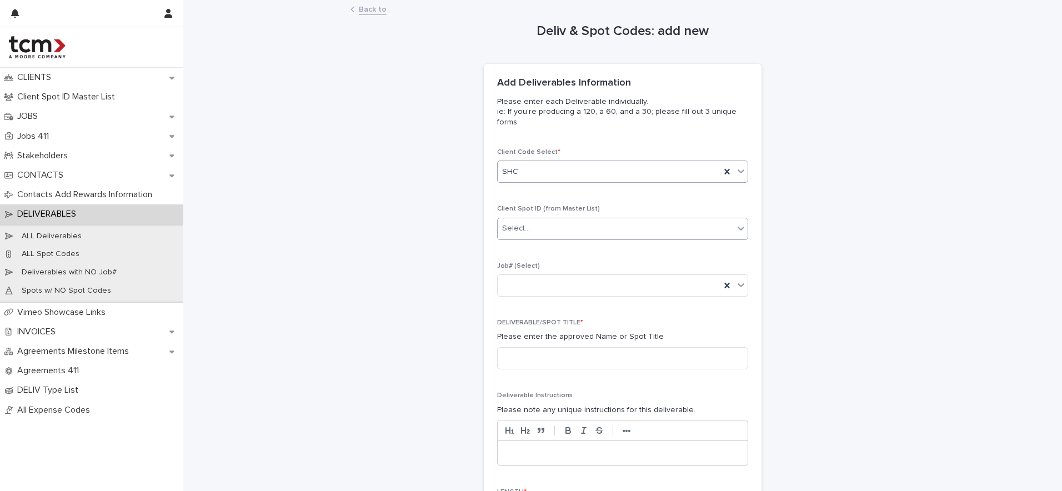
click at [617, 224] on div "Select..." at bounding box center [616, 228] width 236 height 18
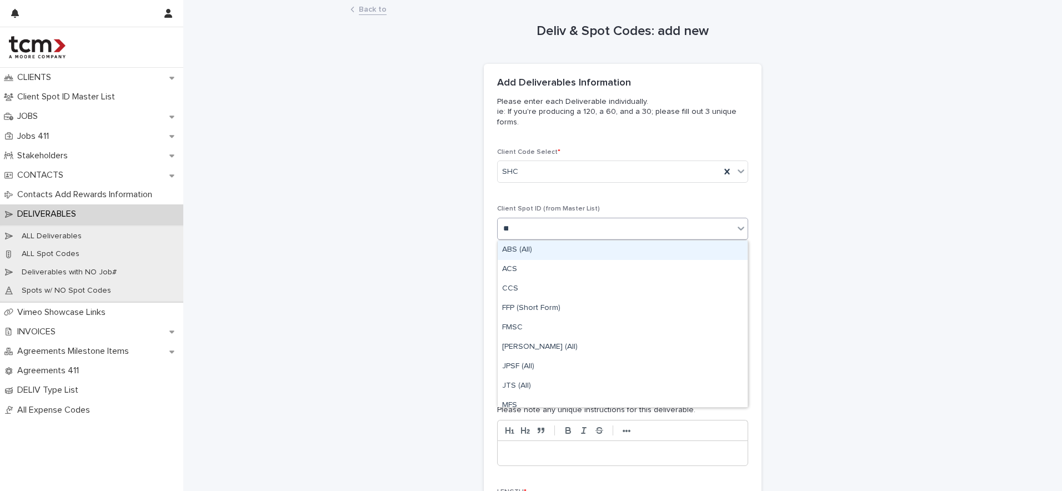
type input "***"
click at [611, 245] on div "SHC (00-120 ENG Spots)" at bounding box center [623, 249] width 250 height 19
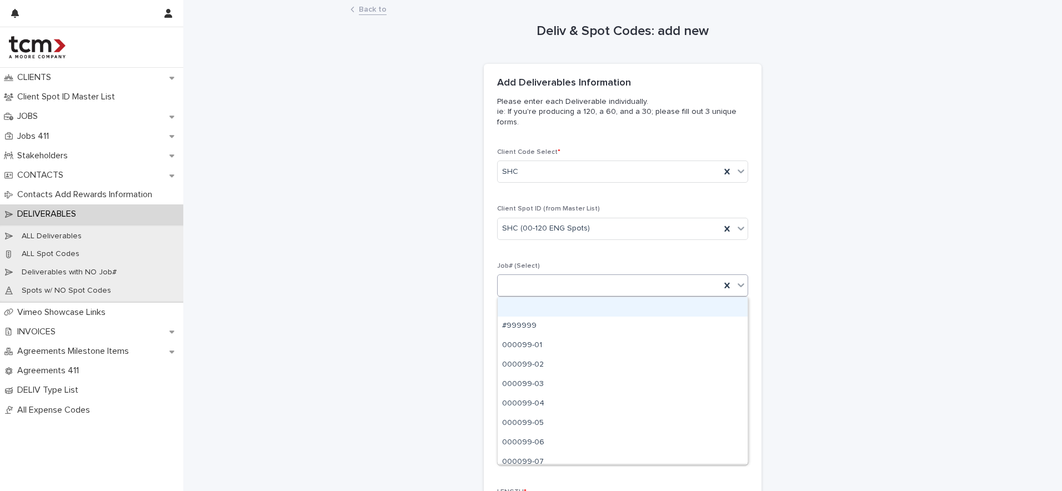
click at [608, 283] on div at bounding box center [609, 286] width 223 height 18
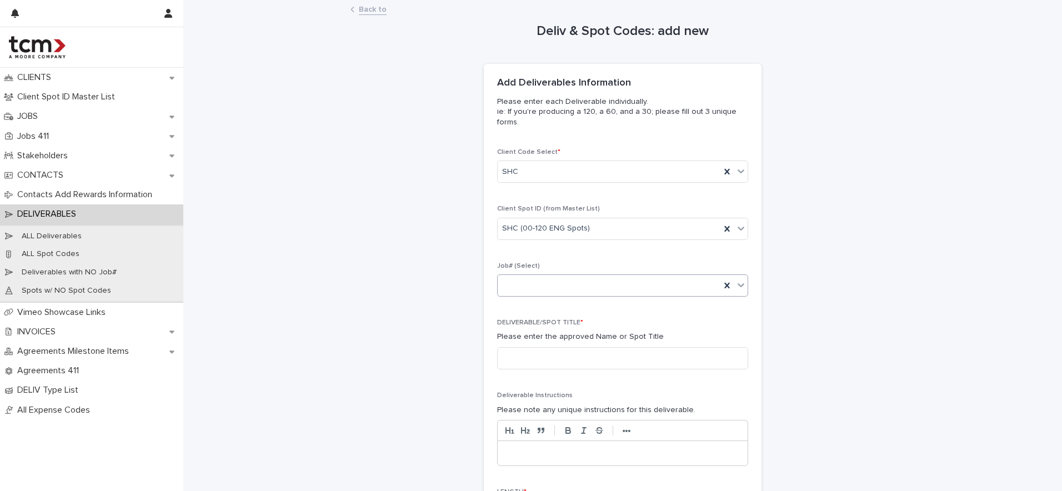
click at [608, 283] on div at bounding box center [609, 286] width 223 height 18
click at [590, 353] on input at bounding box center [622, 358] width 251 height 22
type input "**********"
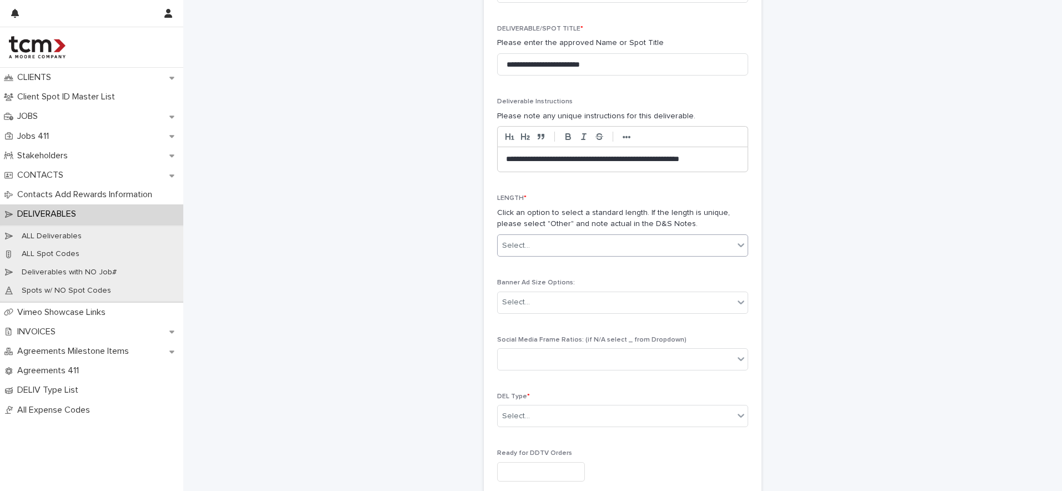
click at [594, 248] on div "Select..." at bounding box center [616, 246] width 236 height 18
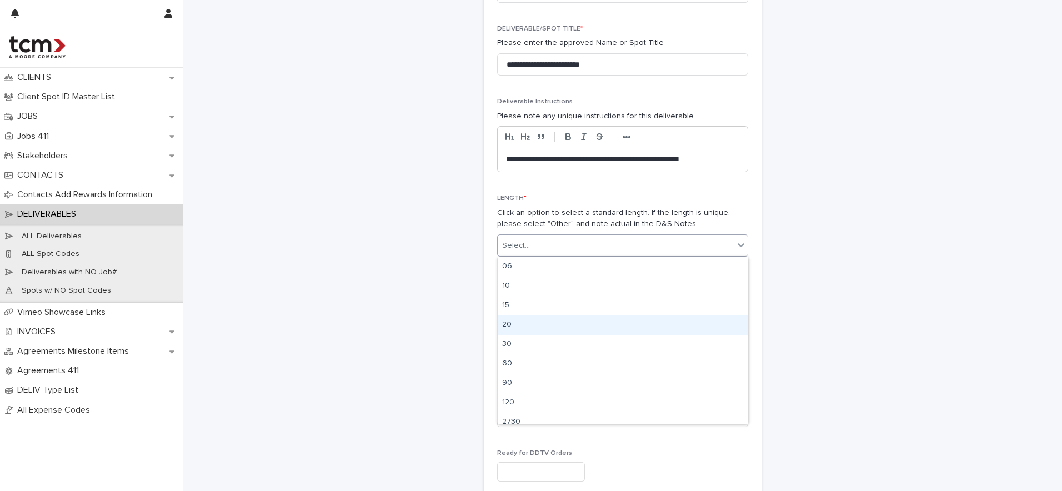
scroll to position [47, 0]
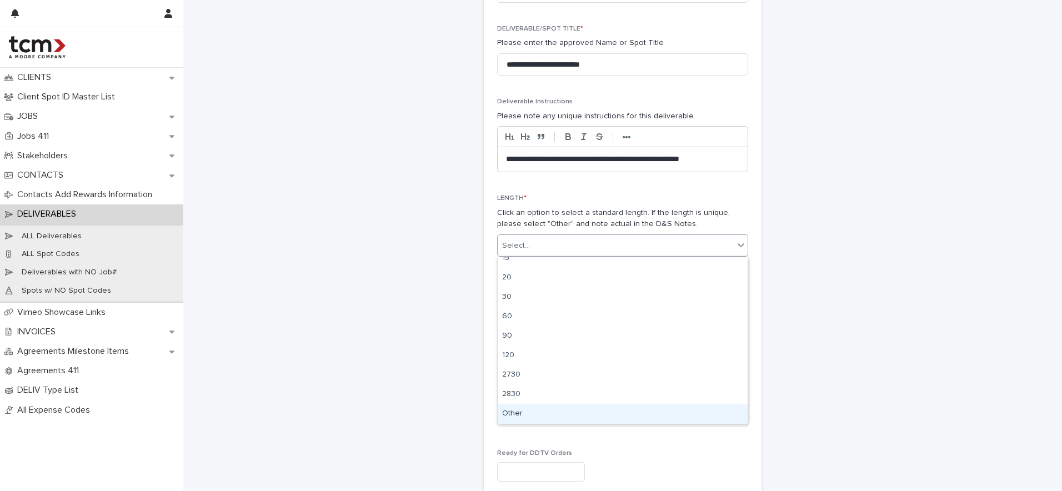
click at [546, 412] on div "Other" at bounding box center [623, 413] width 250 height 19
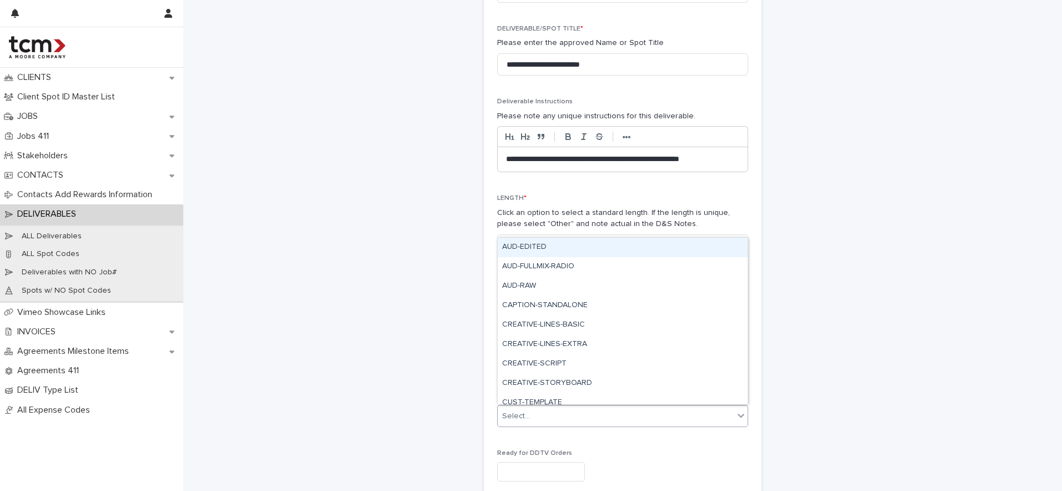
click at [533, 408] on div "Select..." at bounding box center [616, 416] width 236 height 18
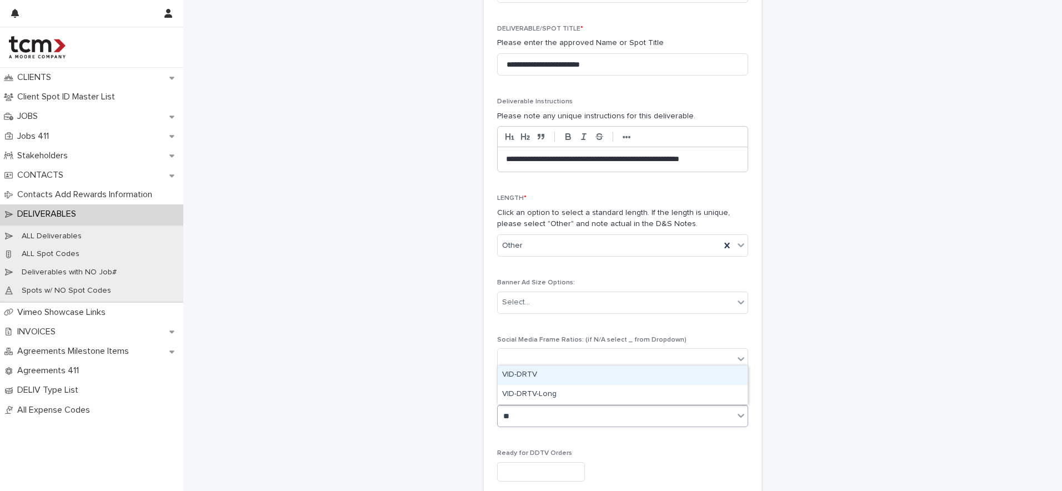
scroll to position [0, 0]
type input "*"
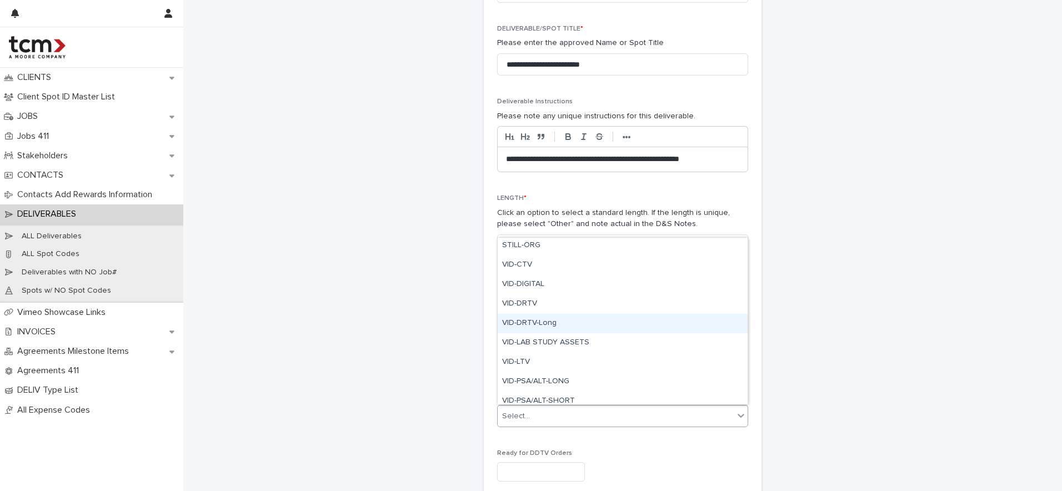
scroll to position [475, 0]
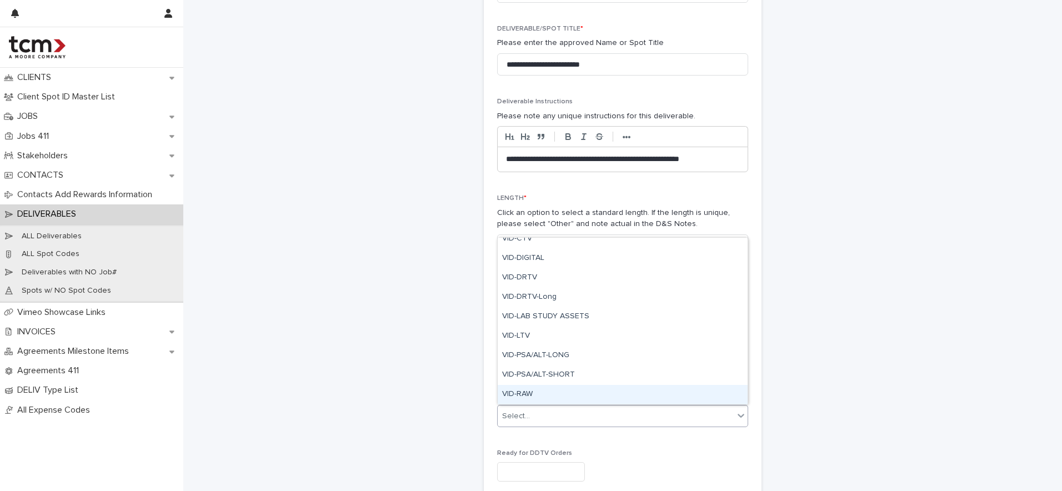
click at [542, 390] on div "VID-RAW" at bounding box center [623, 394] width 250 height 19
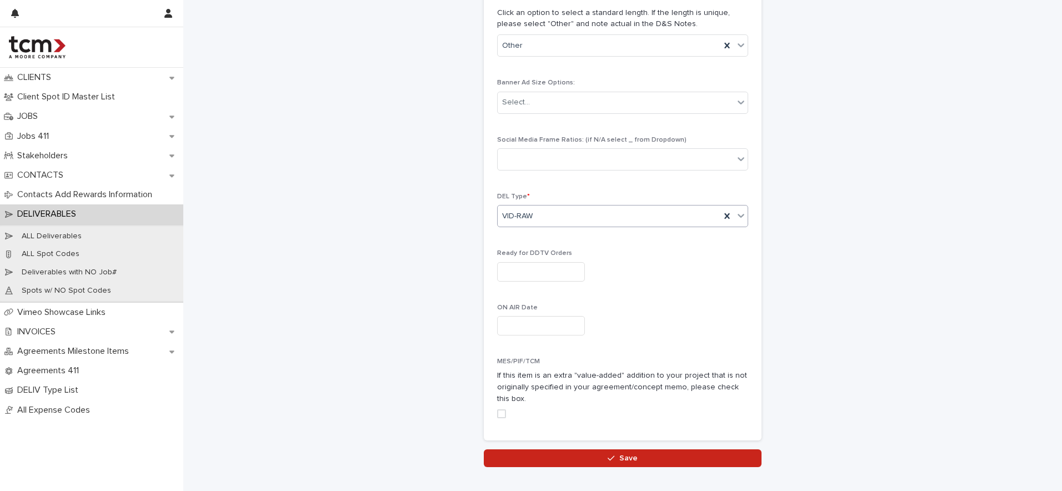
scroll to position [512, 0]
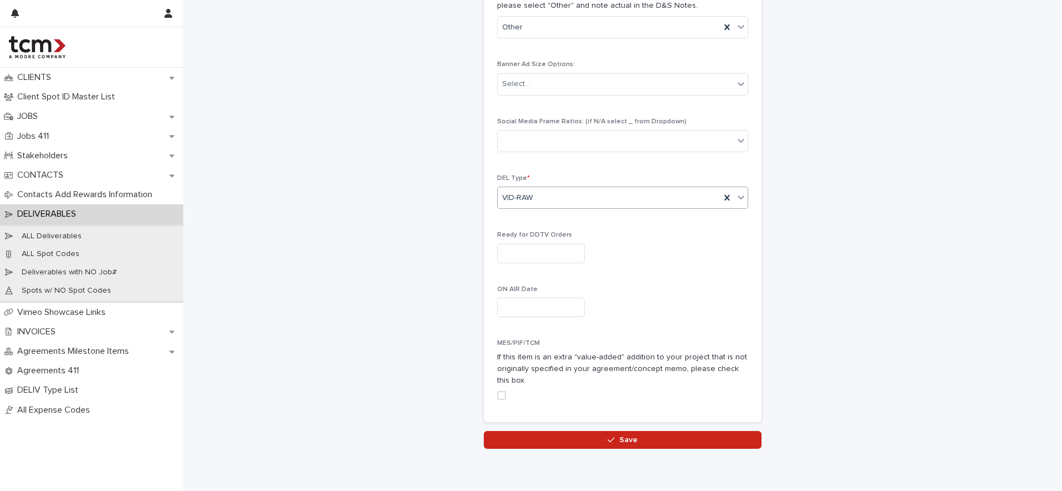
click at [566, 254] on input "text" at bounding box center [541, 253] width 88 height 19
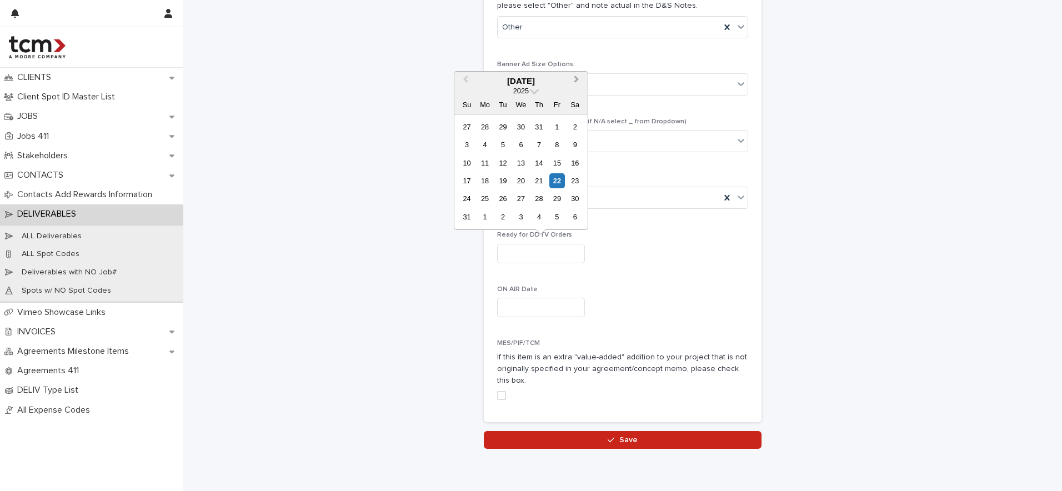
click at [576, 76] on span "Next Month" at bounding box center [576, 80] width 0 height 15
click at [576, 79] on span "Next Month" at bounding box center [576, 80] width 0 height 15
click at [557, 195] on div "31" at bounding box center [556, 198] width 15 height 15
type input "**********"
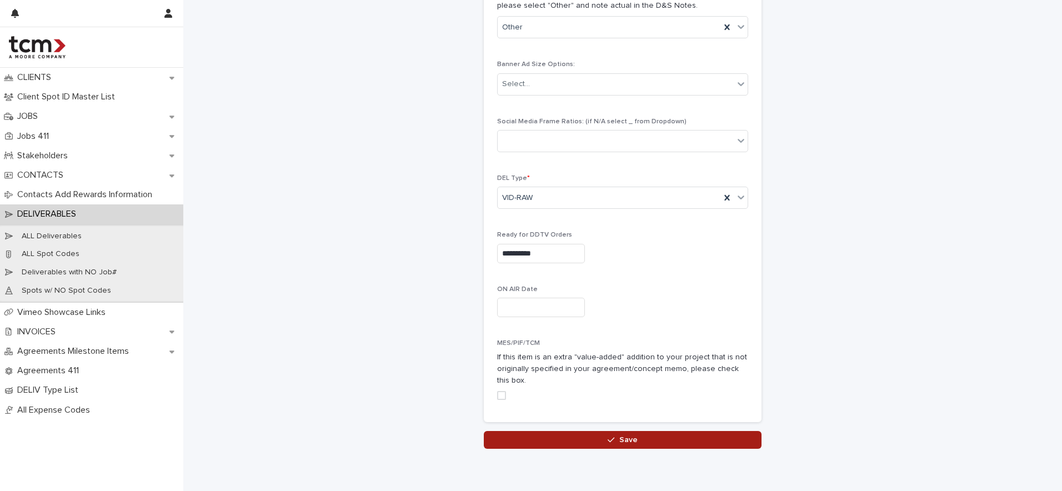
click at [512, 437] on button "Save" at bounding box center [623, 440] width 278 height 18
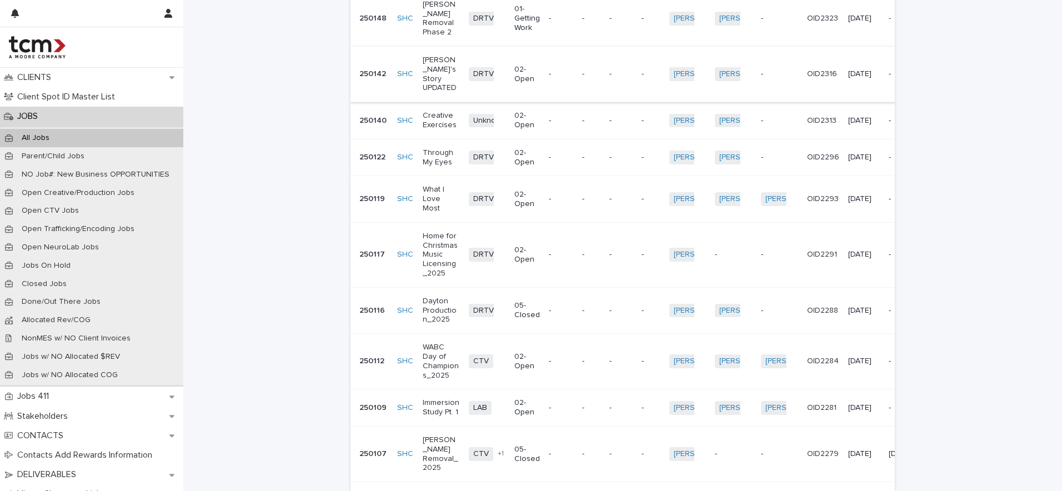
scroll to position [694, 0]
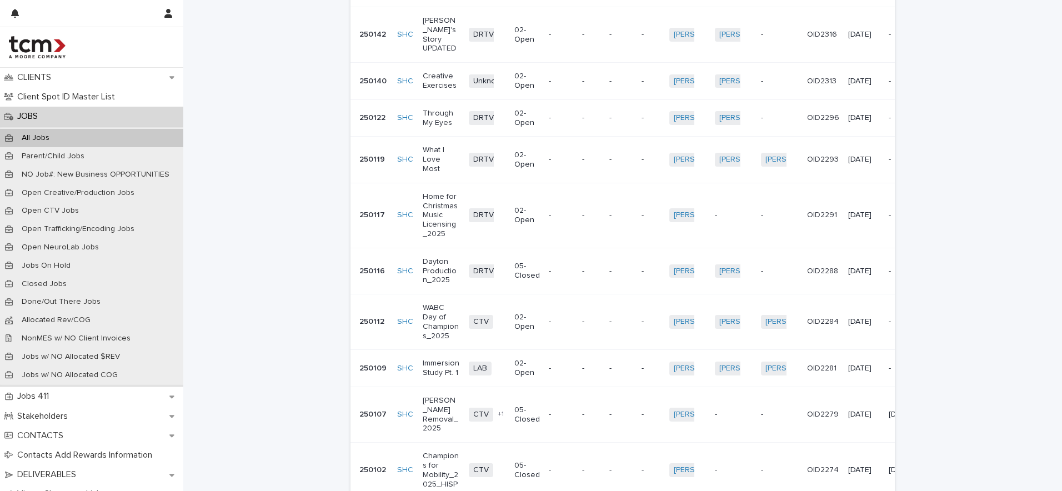
click at [448, 257] on p "Dayton Production_2025" at bounding box center [441, 271] width 37 height 28
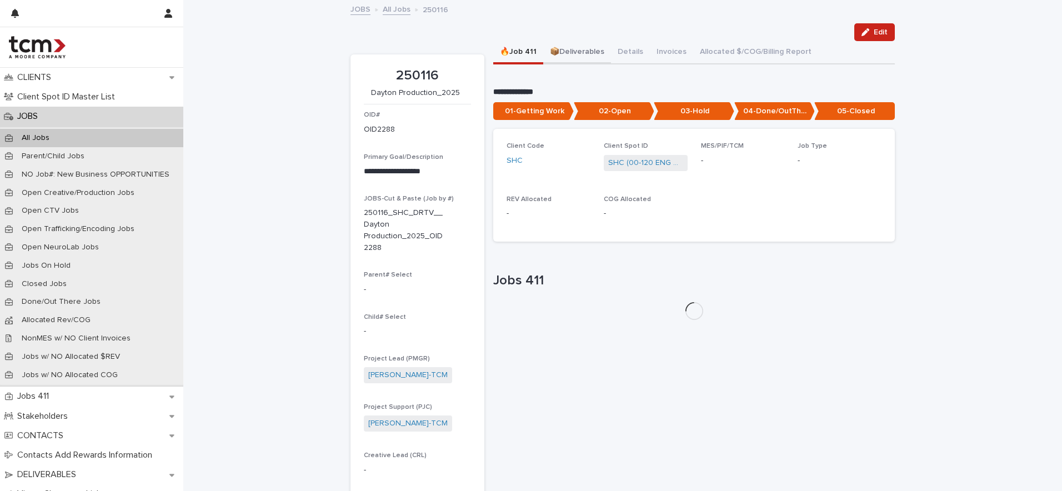
click at [581, 50] on button "📦Deliverables" at bounding box center [577, 52] width 68 height 23
